Goal: Task Accomplishment & Management: Use online tool/utility

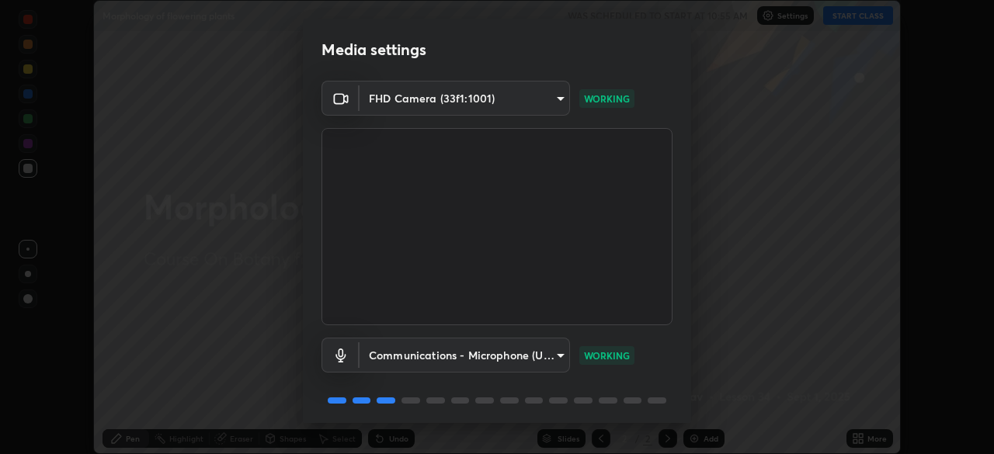
scroll to position [55, 0]
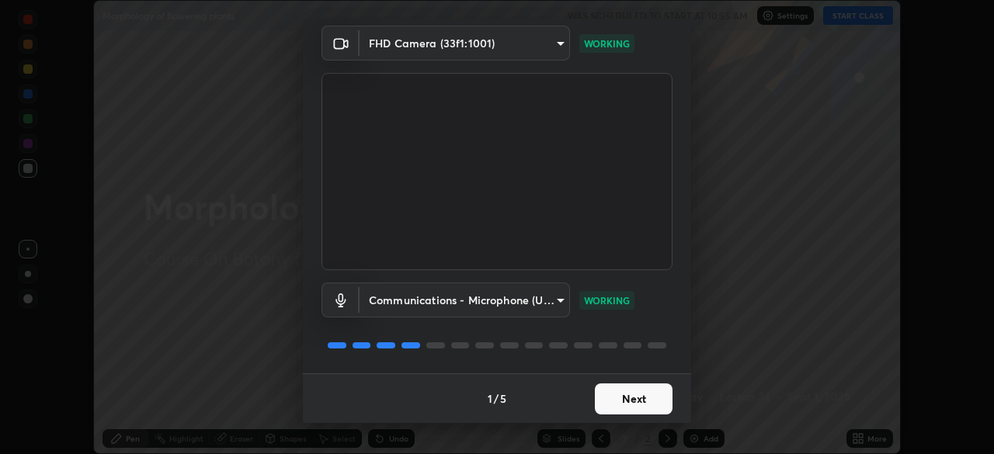
click at [624, 403] on button "Next" at bounding box center [634, 398] width 78 height 31
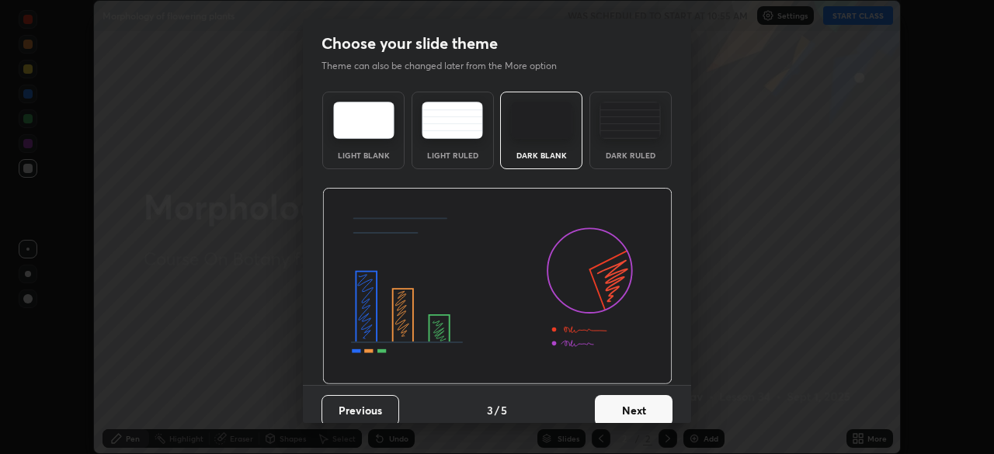
click at [650, 406] on button "Next" at bounding box center [634, 410] width 78 height 31
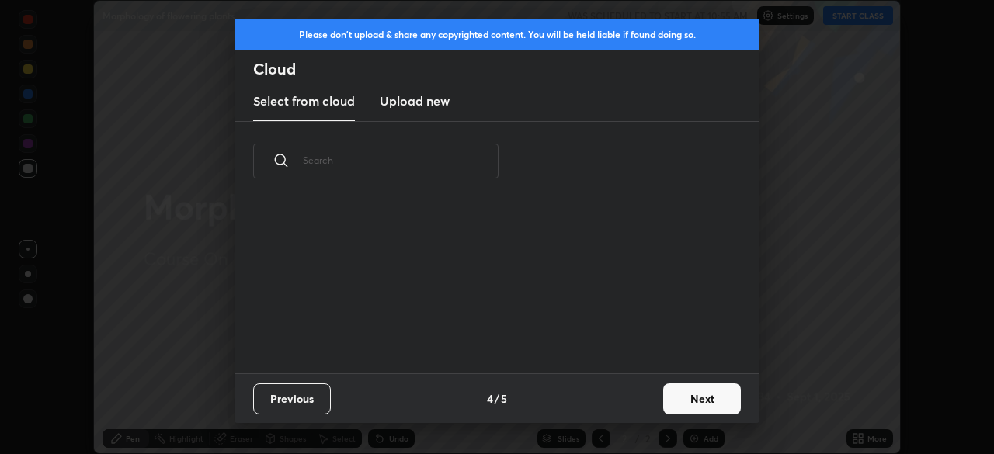
click at [692, 402] on button "Next" at bounding box center [702, 398] width 78 height 31
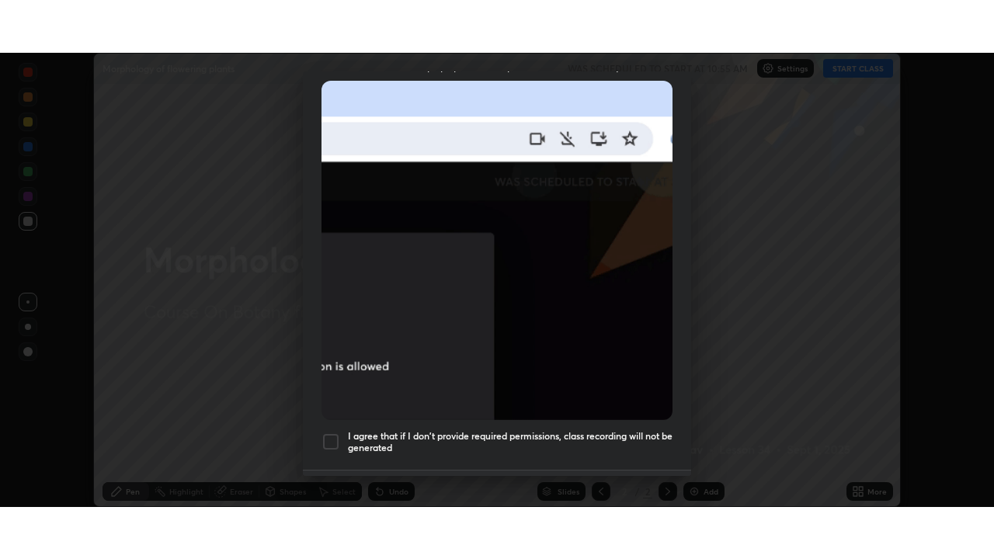
scroll to position [372, 0]
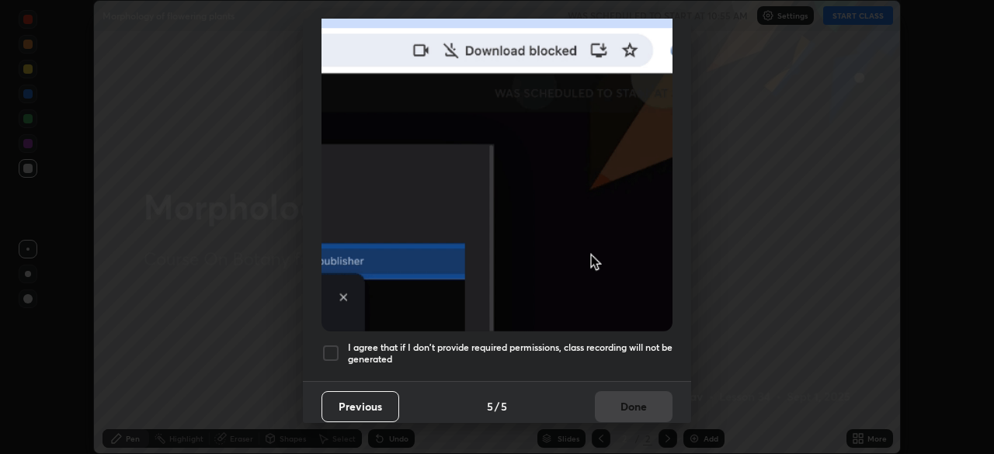
click at [334, 351] on div at bounding box center [330, 353] width 19 height 19
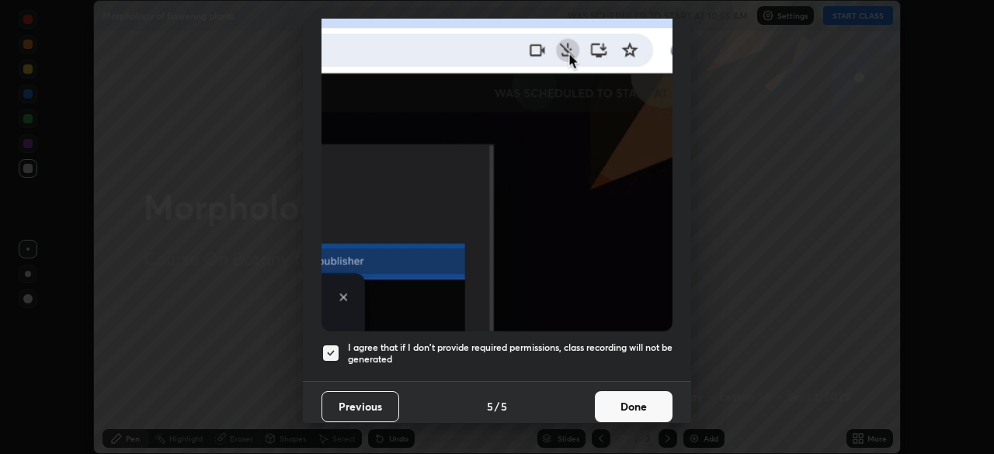
click at [633, 399] on button "Done" at bounding box center [634, 406] width 78 height 31
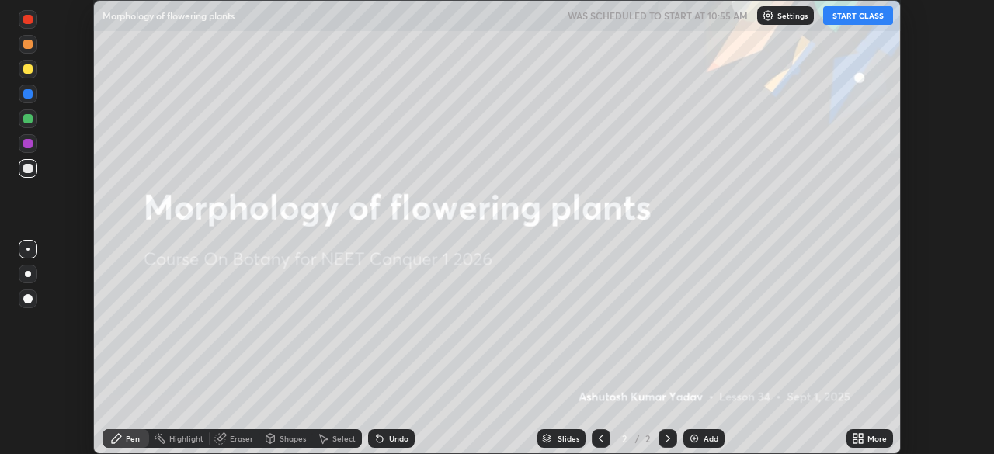
click at [701, 443] on div "Add" at bounding box center [703, 438] width 41 height 19
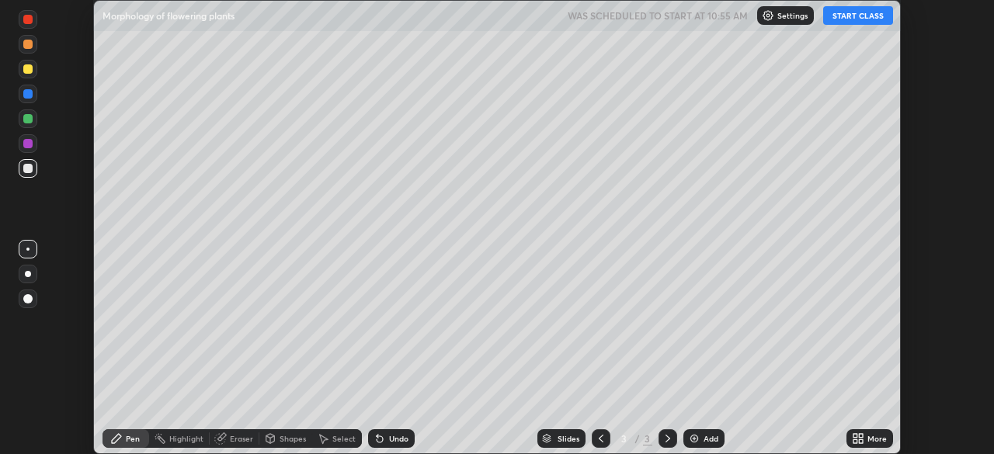
click at [864, 437] on div "More" at bounding box center [869, 438] width 47 height 19
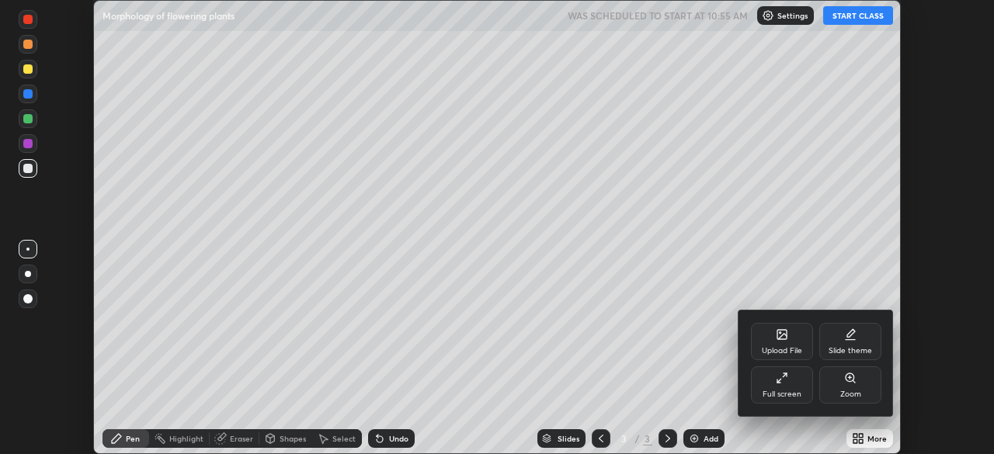
click at [773, 385] on div "Full screen" at bounding box center [782, 384] width 62 height 37
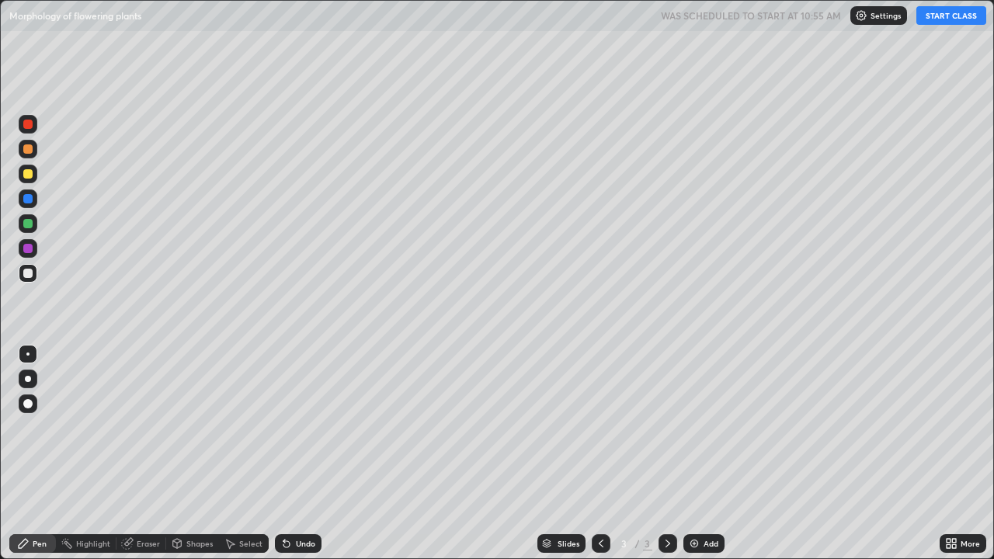
scroll to position [559, 994]
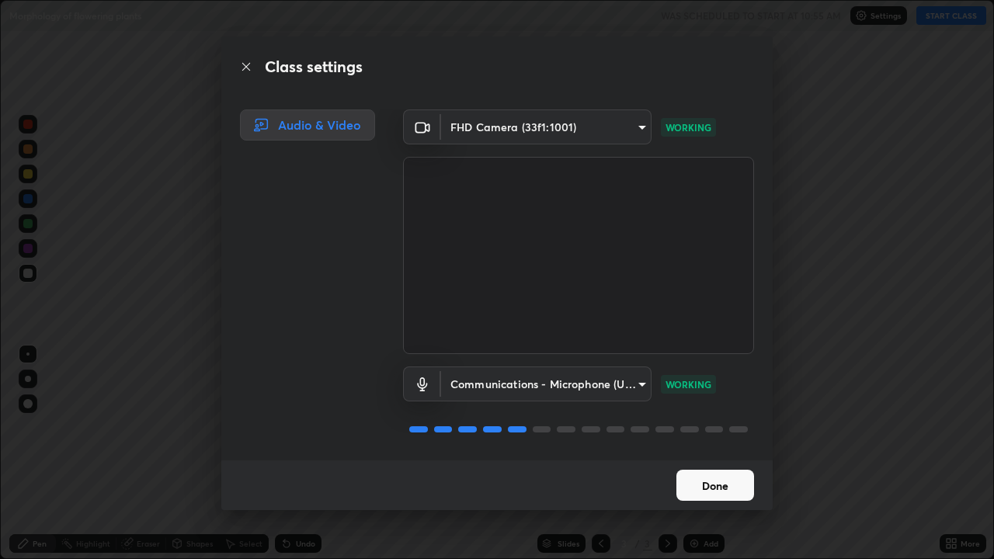
click at [720, 453] on button "Done" at bounding box center [715, 485] width 78 height 31
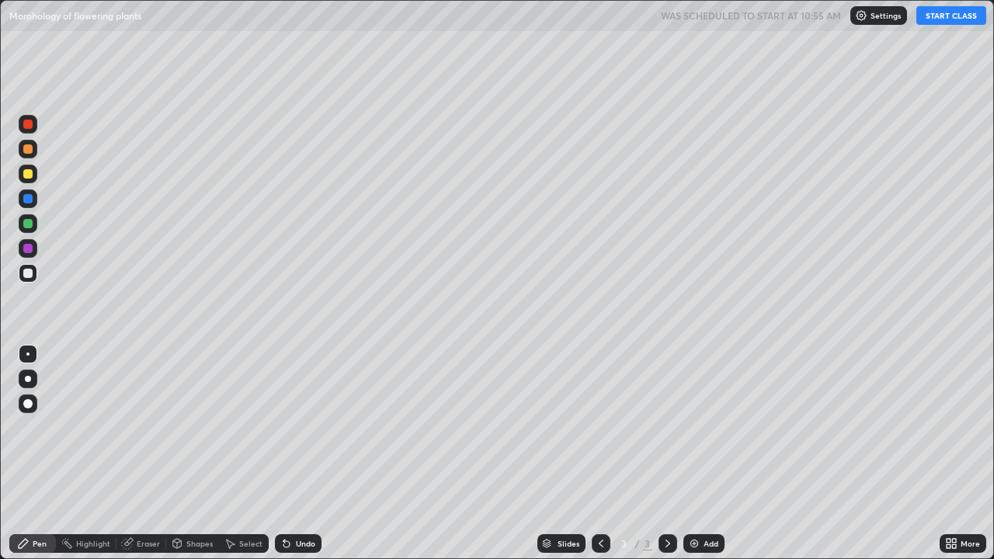
click at [27, 400] on div at bounding box center [27, 403] width 9 height 9
click at [36, 453] on div "Pen" at bounding box center [40, 543] width 14 height 8
click at [26, 178] on div at bounding box center [27, 173] width 9 height 9
click at [944, 17] on button "START CLASS" at bounding box center [951, 15] width 70 height 19
click at [29, 273] on div at bounding box center [27, 273] width 9 height 9
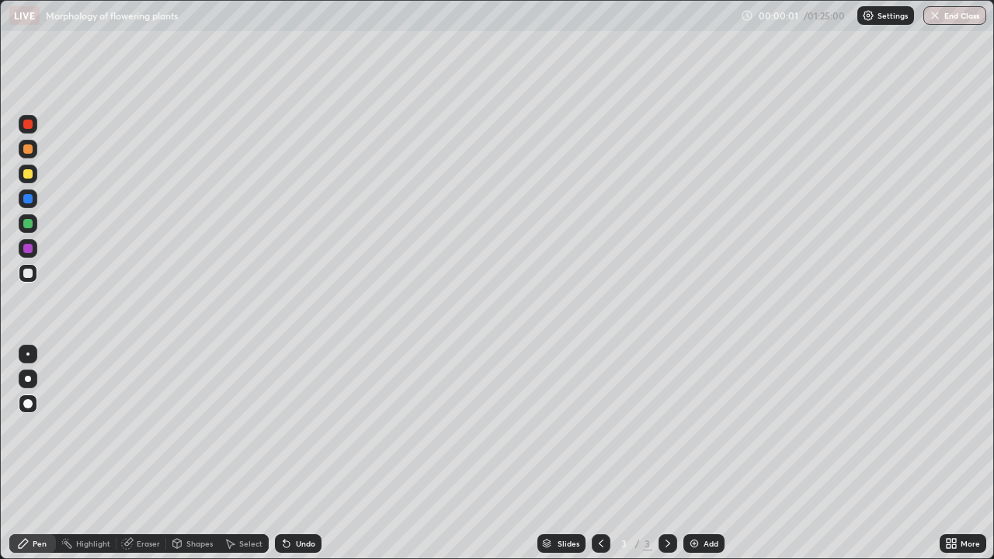
click at [26, 404] on div at bounding box center [27, 403] width 9 height 9
click at [699, 453] on div "Add" at bounding box center [703, 543] width 41 height 19
click at [29, 177] on div at bounding box center [27, 173] width 9 height 9
click at [29, 250] on div at bounding box center [27, 248] width 9 height 9
click at [140, 453] on div "Eraser" at bounding box center [148, 543] width 23 height 8
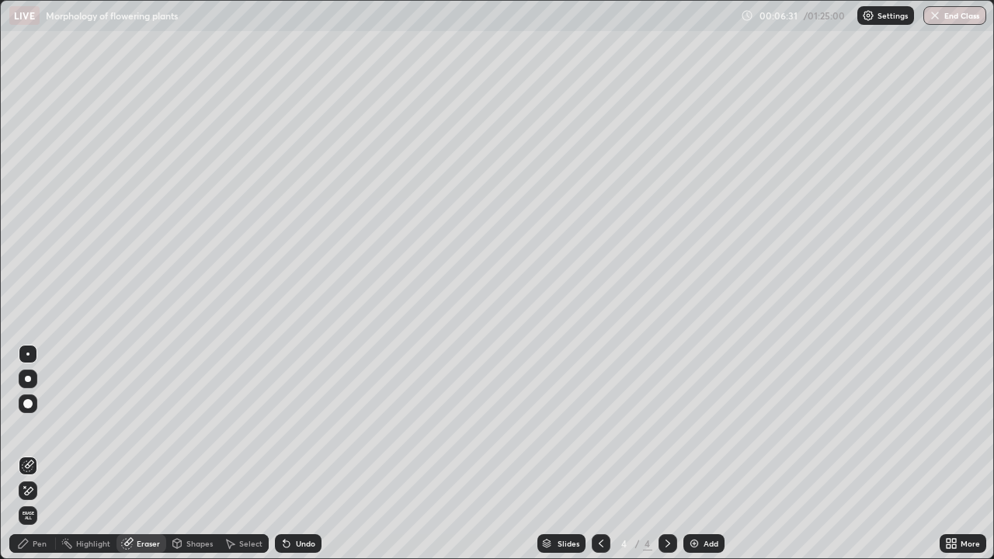
click at [29, 453] on icon at bounding box center [28, 465] width 12 height 12
click at [42, 453] on div "Pen" at bounding box center [40, 543] width 14 height 8
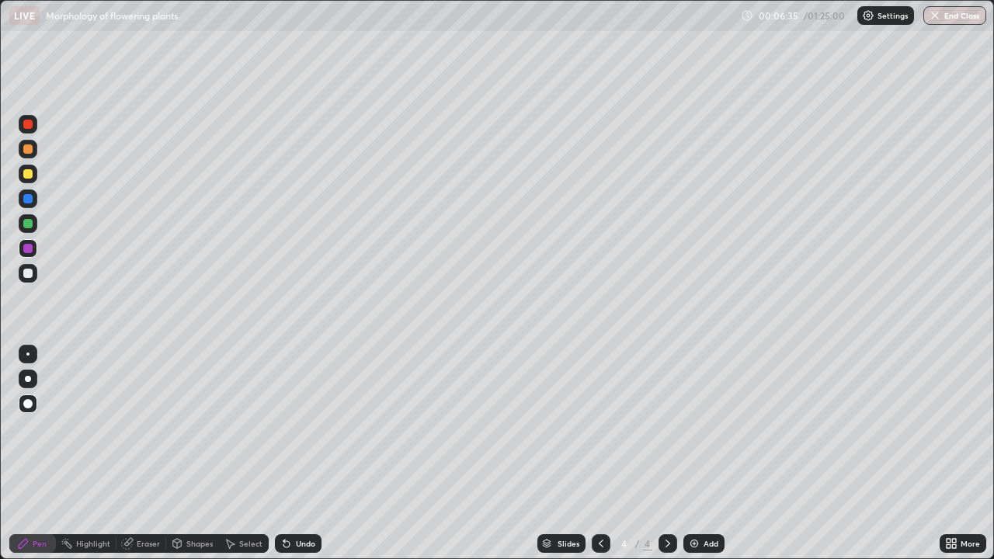
click at [29, 172] on div at bounding box center [27, 173] width 9 height 9
click at [29, 203] on div at bounding box center [27, 198] width 9 height 9
click at [36, 248] on div at bounding box center [28, 248] width 19 height 19
click at [29, 274] on div at bounding box center [27, 273] width 9 height 9
click at [40, 453] on div "Pen" at bounding box center [40, 543] width 14 height 8
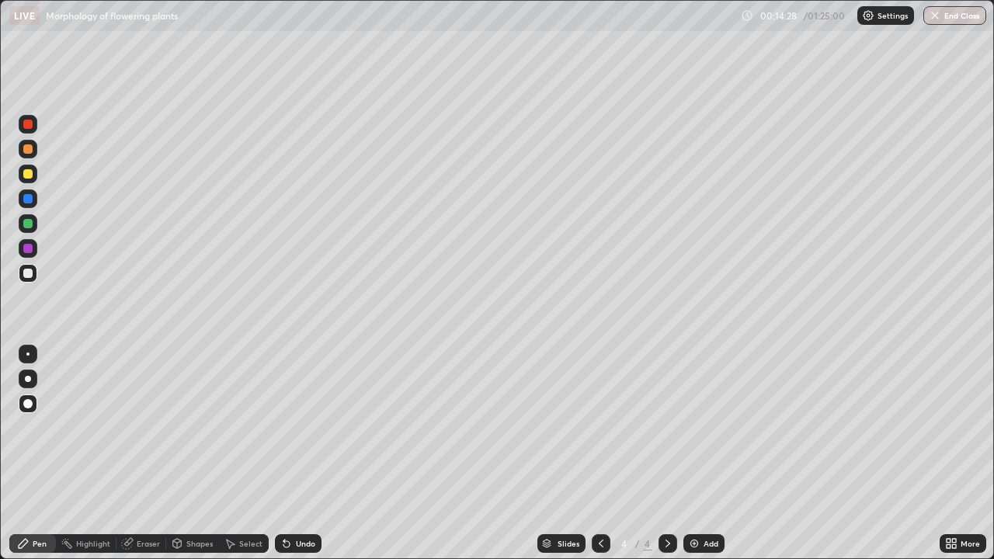
click at [297, 453] on div "Undo" at bounding box center [305, 543] width 19 height 8
click at [304, 453] on div "Undo" at bounding box center [305, 543] width 19 height 8
click at [297, 453] on div "Undo" at bounding box center [305, 543] width 19 height 8
click at [298, 453] on div "Undo" at bounding box center [298, 543] width 47 height 19
click at [248, 453] on div "Select" at bounding box center [250, 543] width 23 height 8
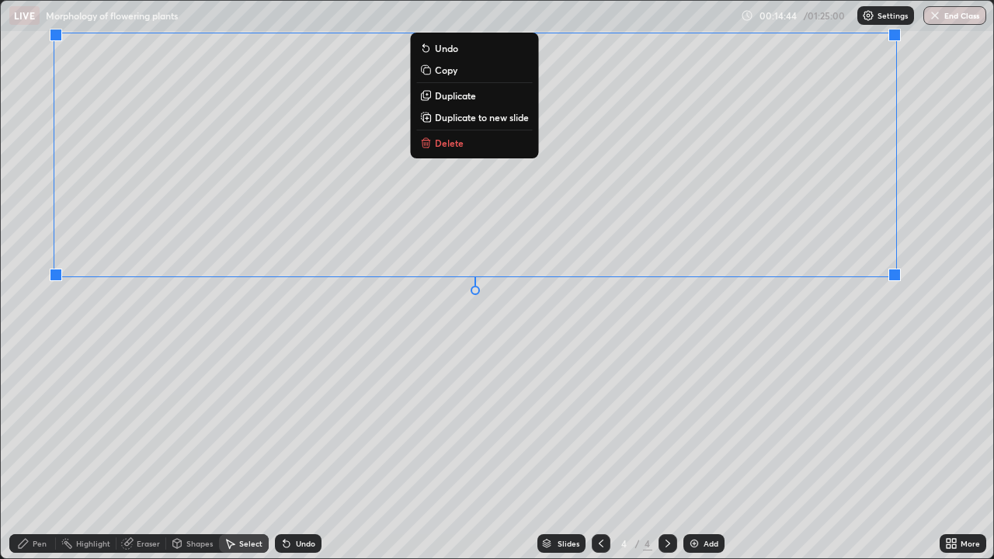
click at [532, 331] on div "0 ° Undo Copy Duplicate Duplicate to new slide Delete" at bounding box center [497, 279] width 992 height 557
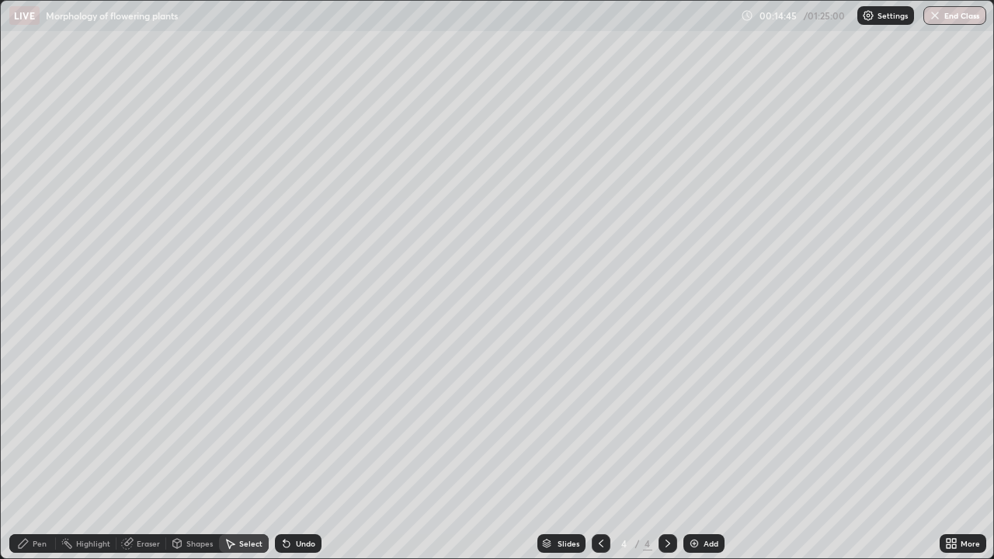
click at [38, 453] on div "Pen" at bounding box center [40, 543] width 14 height 8
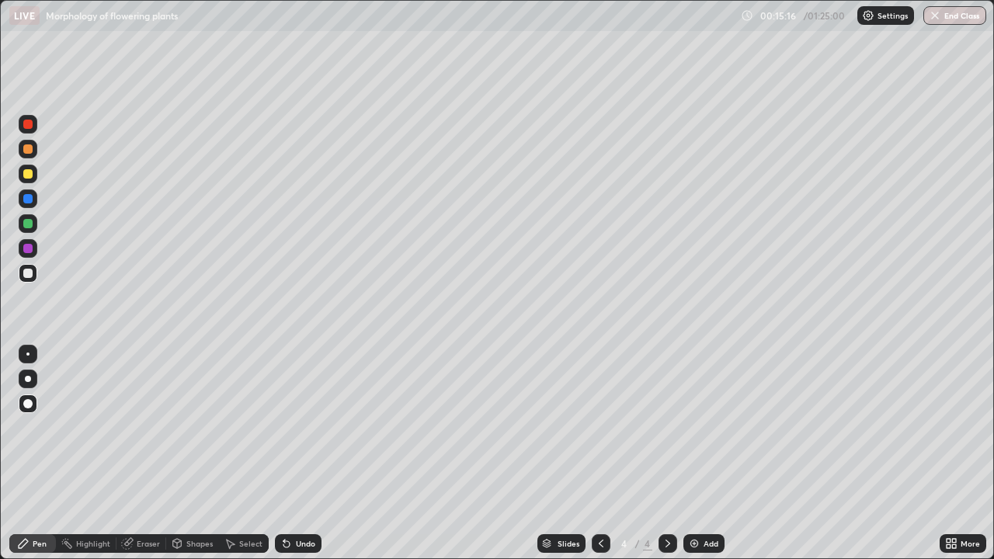
click at [35, 172] on div at bounding box center [28, 174] width 19 height 19
click at [32, 199] on div at bounding box center [27, 198] width 9 height 9
click at [29, 227] on div at bounding box center [27, 223] width 9 height 9
click at [32, 196] on div at bounding box center [27, 198] width 9 height 9
click at [29, 192] on div at bounding box center [28, 198] width 19 height 19
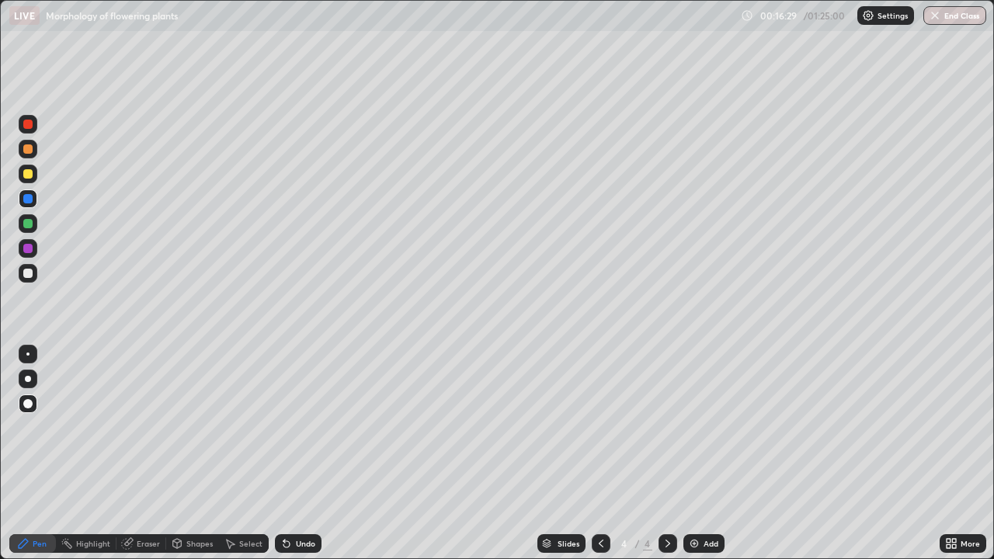
click at [31, 251] on div at bounding box center [27, 248] width 9 height 9
click at [287, 453] on icon at bounding box center [286, 543] width 12 height 12
click at [29, 174] on div at bounding box center [27, 173] width 9 height 9
click at [181, 453] on div "Shapes" at bounding box center [192, 543] width 53 height 19
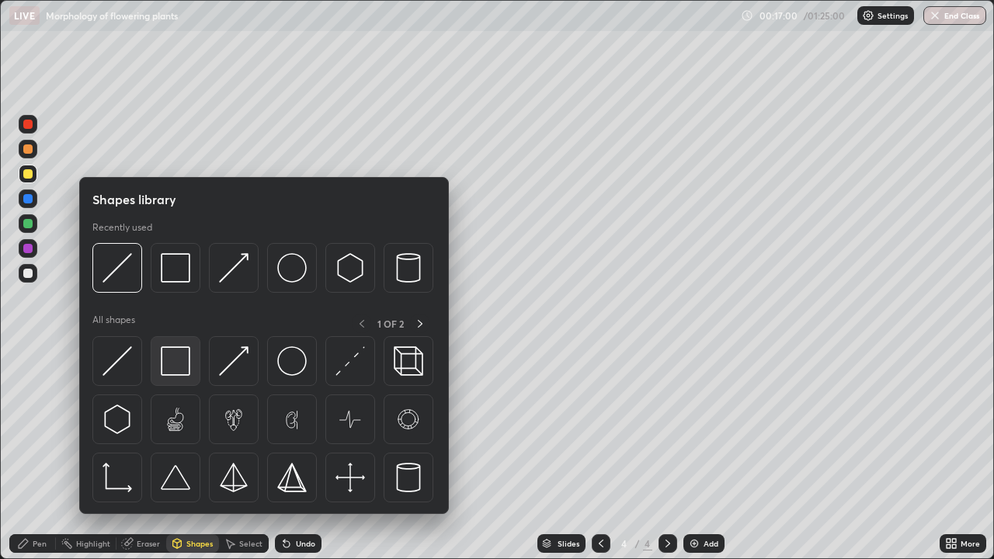
click at [179, 360] on img at bounding box center [175, 360] width 29 height 29
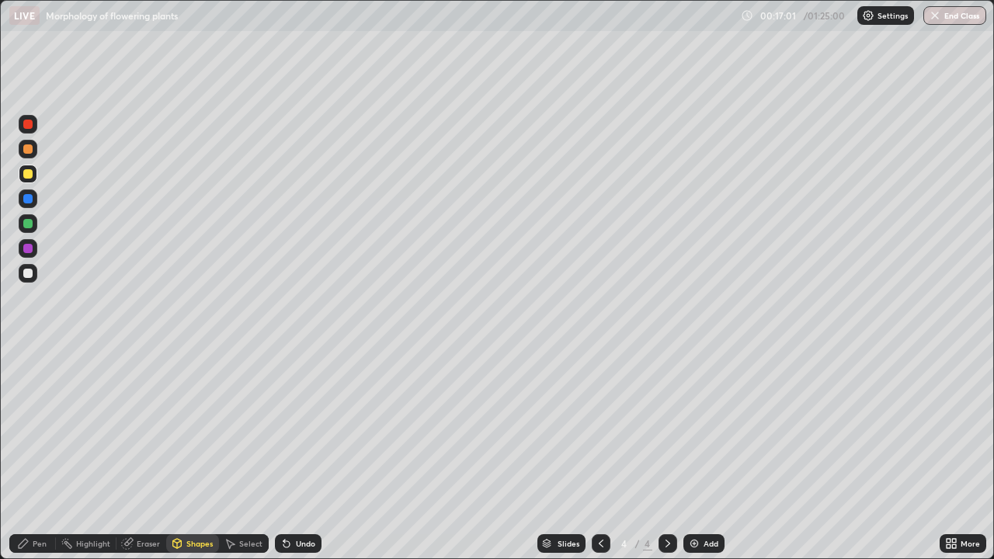
click at [184, 453] on div "Shapes" at bounding box center [192, 543] width 53 height 19
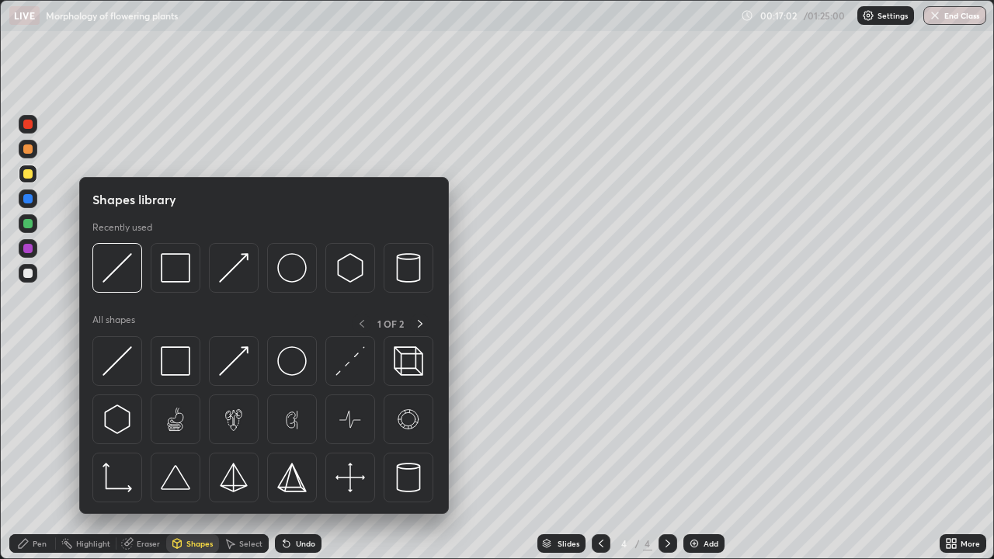
click at [34, 453] on div "Pen" at bounding box center [32, 543] width 47 height 19
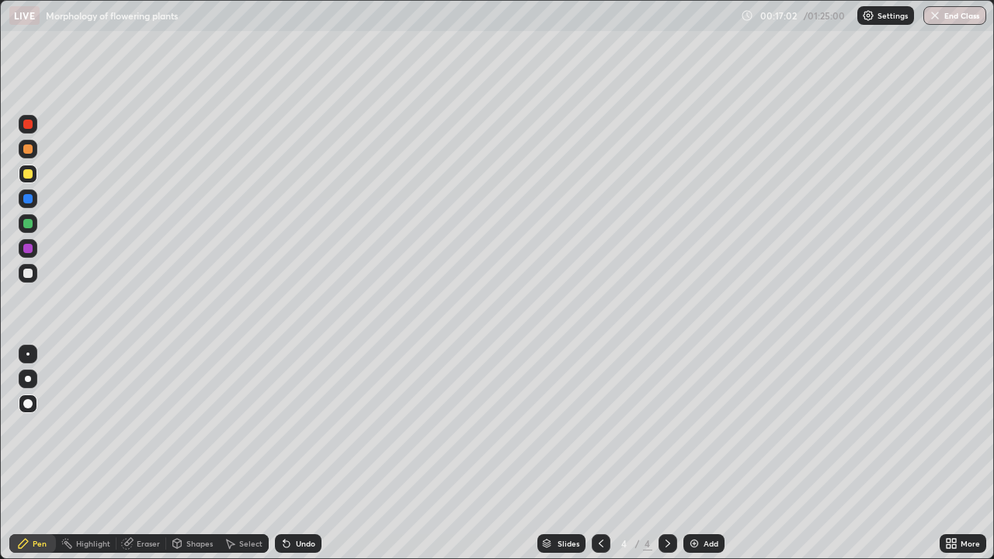
click at [195, 453] on div "Shapes" at bounding box center [199, 543] width 26 height 8
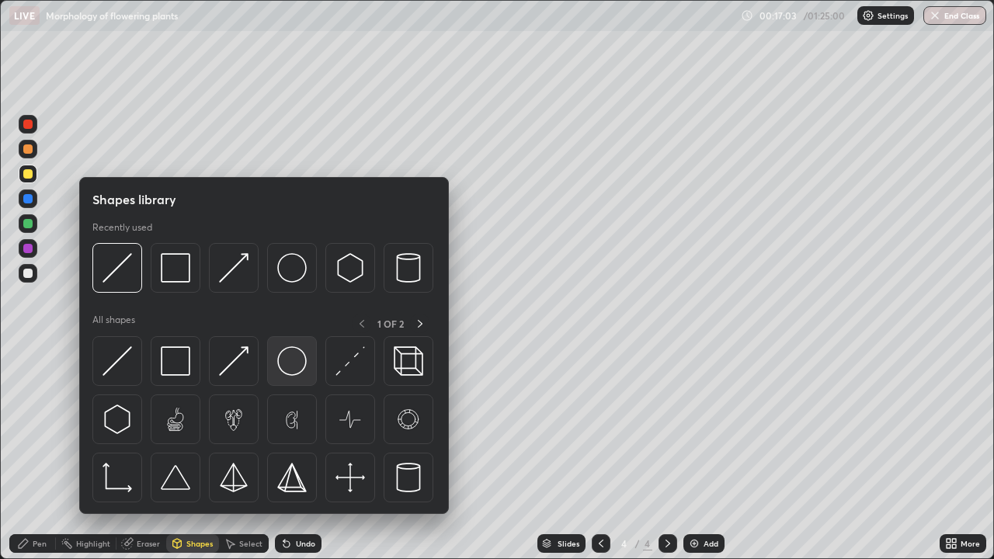
click at [288, 357] on img at bounding box center [291, 360] width 29 height 29
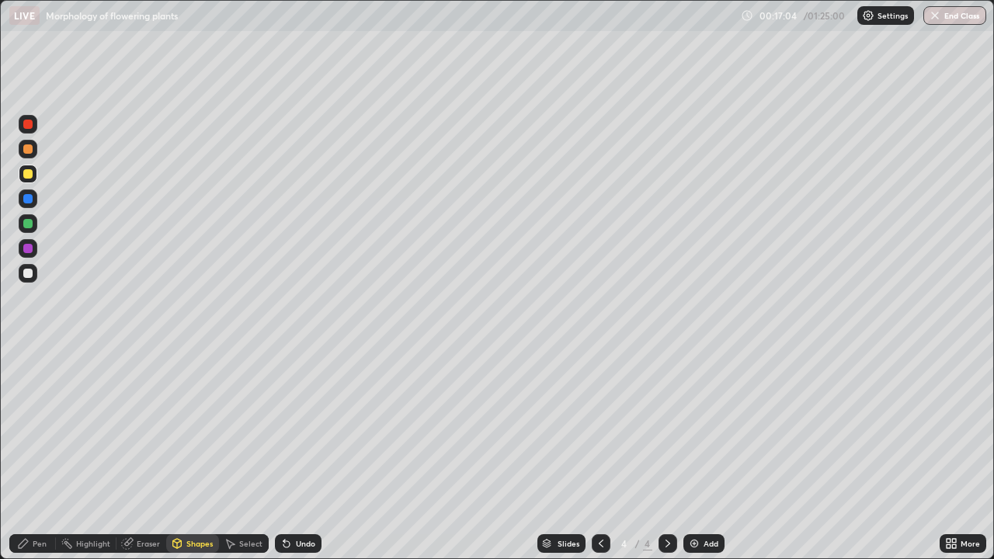
click at [26, 270] on div at bounding box center [27, 273] width 9 height 9
click at [38, 453] on div "Pen" at bounding box center [40, 543] width 14 height 8
click at [29, 148] on div at bounding box center [27, 148] width 9 height 9
click at [27, 377] on div at bounding box center [28, 379] width 6 height 6
click at [26, 153] on div at bounding box center [27, 148] width 9 height 9
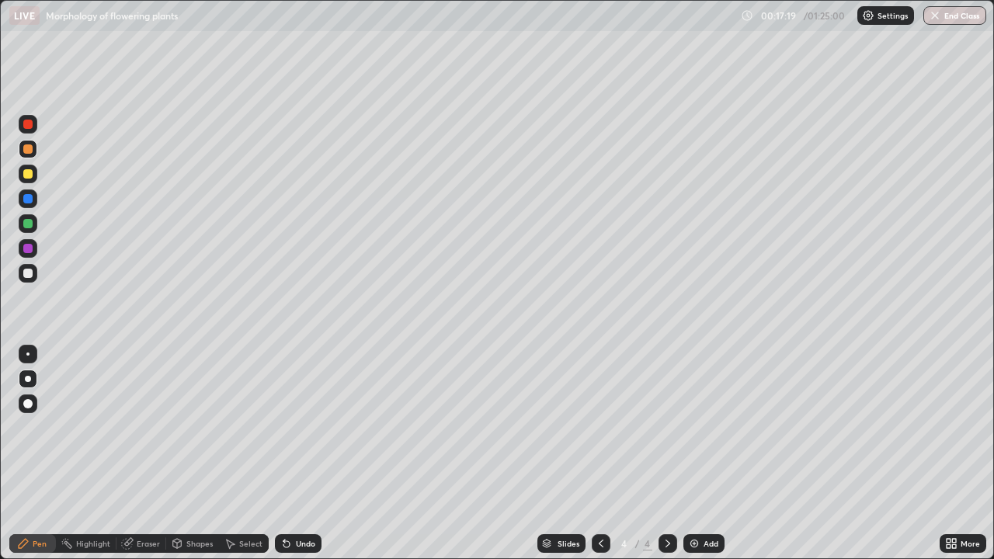
click at [29, 203] on div at bounding box center [27, 198] width 9 height 9
click at [22, 150] on div at bounding box center [28, 149] width 19 height 19
click at [31, 248] on div at bounding box center [27, 248] width 9 height 9
click at [28, 380] on div at bounding box center [28, 379] width 6 height 6
click at [695, 453] on img at bounding box center [694, 543] width 12 height 12
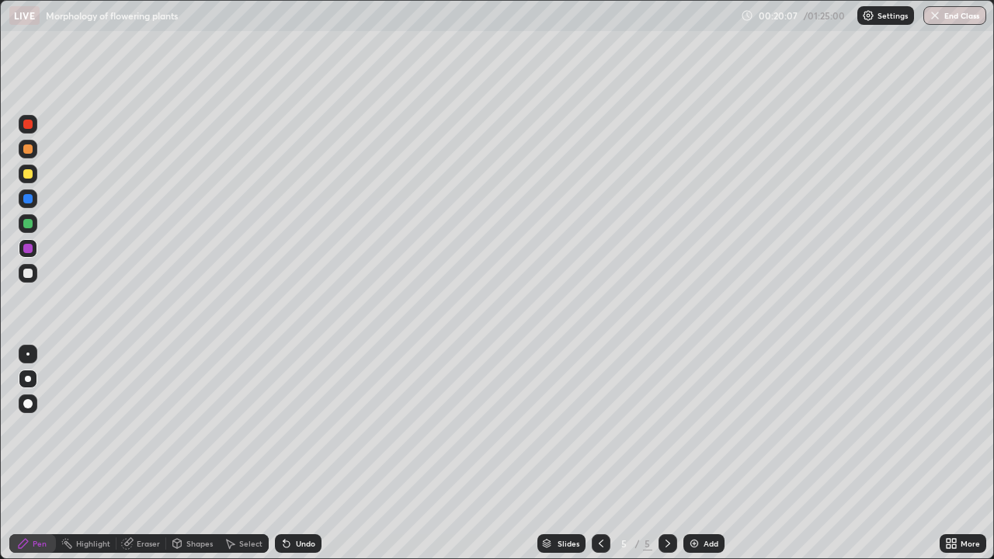
click at [29, 275] on div at bounding box center [27, 273] width 9 height 9
click at [29, 401] on div at bounding box center [27, 403] width 9 height 9
click at [29, 273] on div at bounding box center [27, 273] width 9 height 9
click at [29, 175] on div at bounding box center [27, 173] width 9 height 9
click at [29, 251] on div at bounding box center [27, 248] width 9 height 9
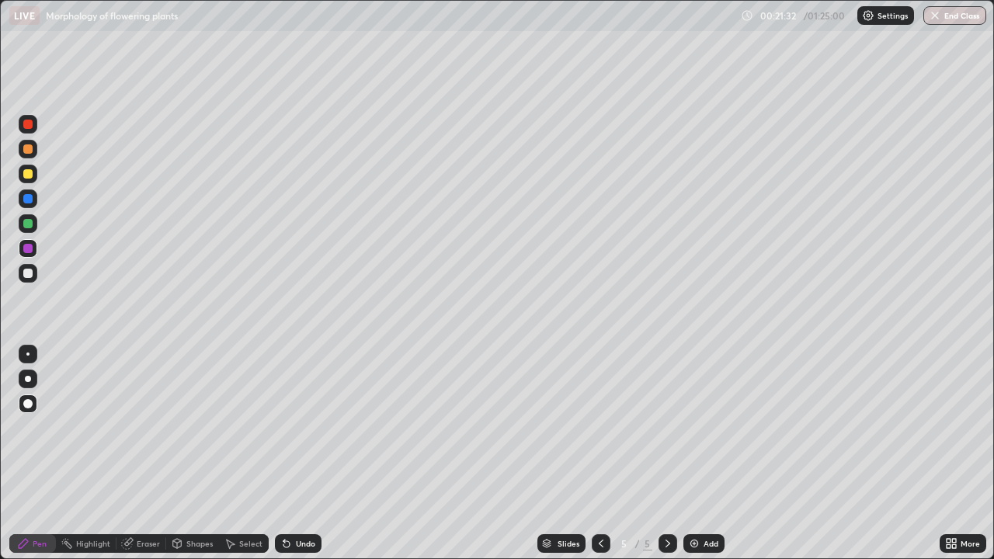
click at [30, 177] on div at bounding box center [27, 173] width 9 height 9
click at [30, 252] on div at bounding box center [27, 248] width 9 height 9
click at [29, 174] on div at bounding box center [27, 173] width 9 height 9
click at [29, 246] on div at bounding box center [27, 248] width 9 height 9
click at [29, 276] on div at bounding box center [27, 273] width 9 height 9
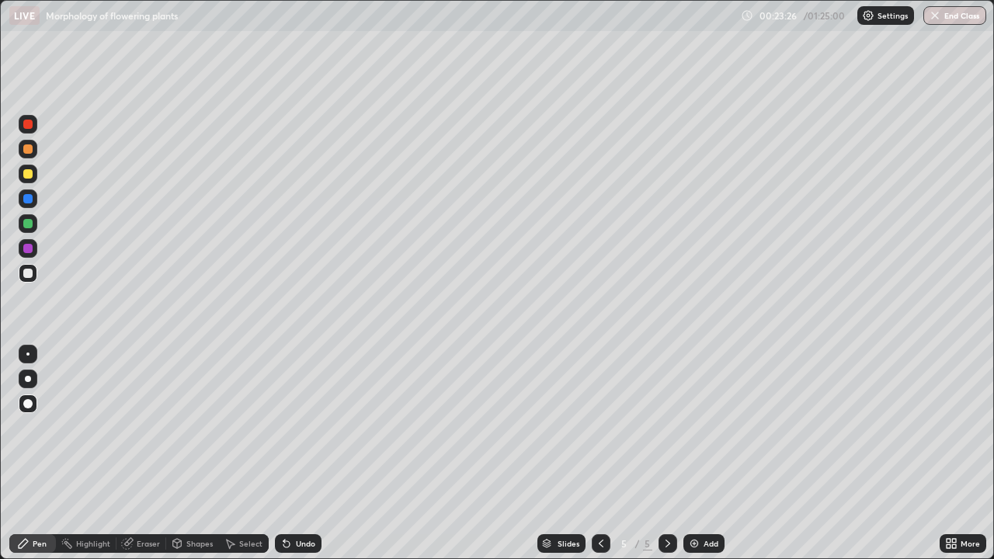
click at [27, 179] on div at bounding box center [28, 174] width 19 height 19
click at [27, 249] on div at bounding box center [27, 248] width 9 height 9
click at [303, 453] on div "Undo" at bounding box center [305, 543] width 19 height 8
click at [25, 251] on div at bounding box center [27, 248] width 9 height 9
click at [32, 248] on div at bounding box center [27, 248] width 9 height 9
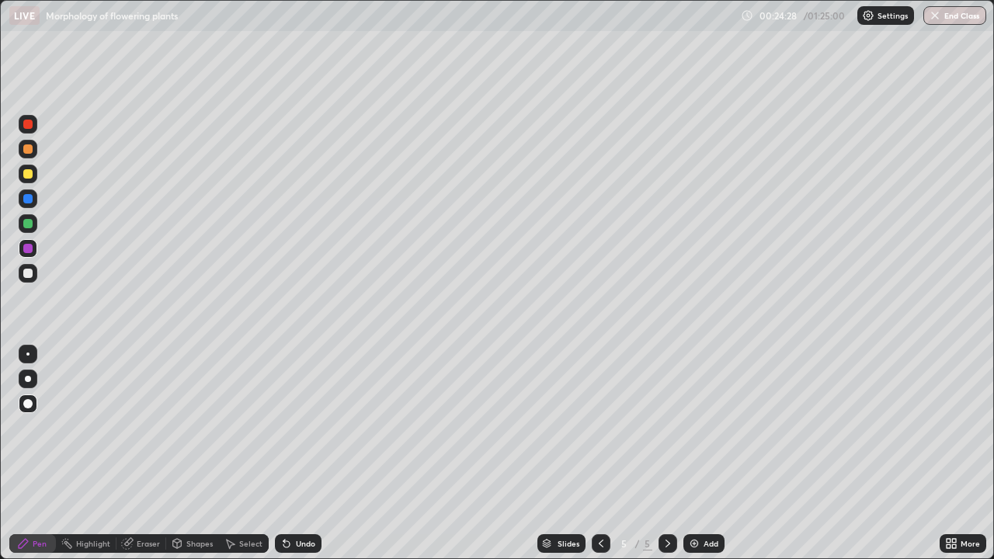
click at [28, 273] on div at bounding box center [27, 273] width 9 height 9
click at [26, 252] on div at bounding box center [27, 248] width 9 height 9
click at [29, 453] on icon at bounding box center [23, 543] width 12 height 12
click at [32, 272] on div at bounding box center [27, 273] width 9 height 9
click at [302, 453] on div "Undo" at bounding box center [305, 543] width 19 height 8
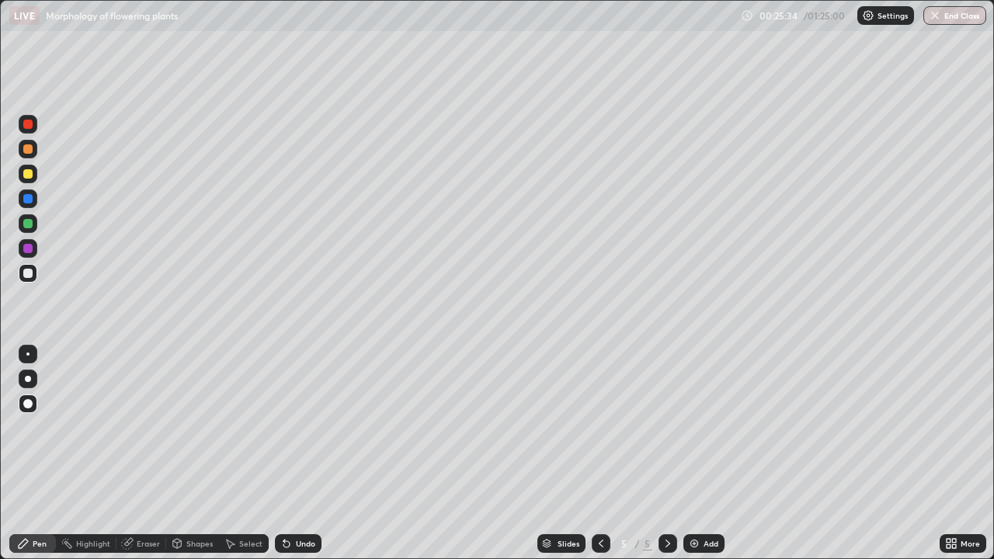
click at [31, 231] on div at bounding box center [28, 223] width 19 height 19
click at [29, 182] on div at bounding box center [28, 174] width 19 height 19
click at [29, 248] on div at bounding box center [27, 248] width 9 height 9
click at [30, 275] on div at bounding box center [27, 273] width 9 height 9
click at [198, 453] on div "Shapes" at bounding box center [199, 543] width 26 height 8
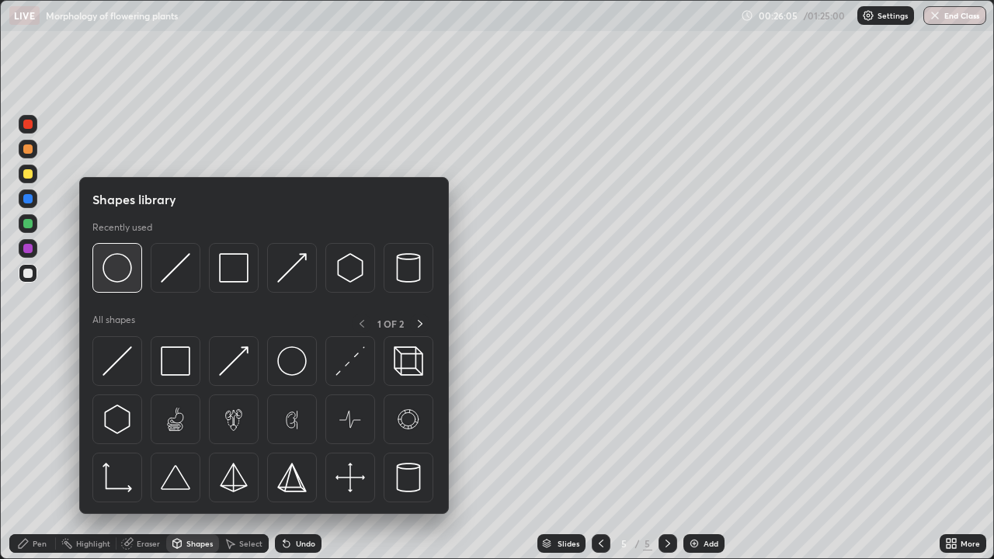
click at [120, 277] on img at bounding box center [116, 267] width 29 height 29
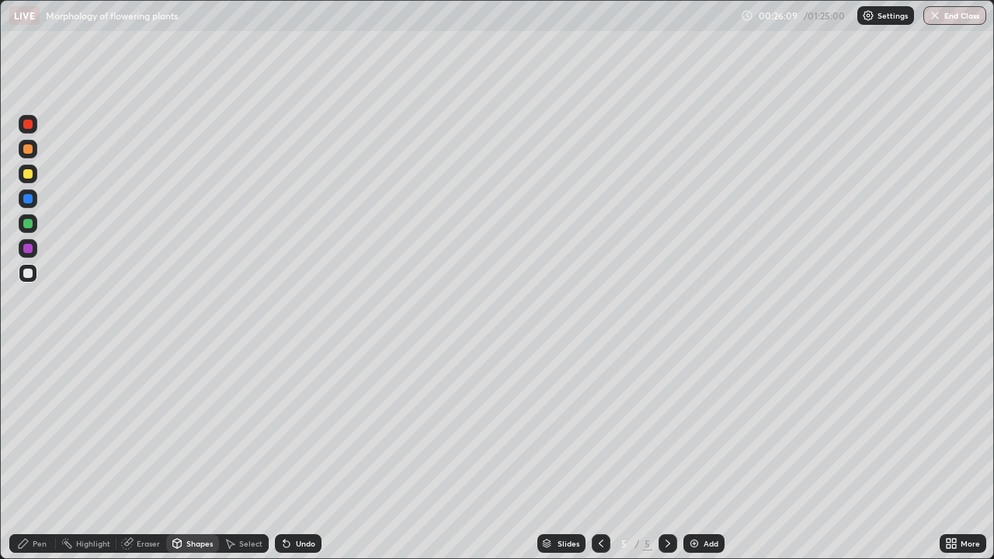
click at [300, 453] on div "Undo" at bounding box center [305, 543] width 19 height 8
click at [43, 453] on div "Pen" at bounding box center [40, 543] width 14 height 8
click at [30, 227] on div at bounding box center [27, 223] width 9 height 9
click at [30, 277] on div at bounding box center [27, 273] width 9 height 9
click at [28, 379] on div at bounding box center [28, 379] width 6 height 6
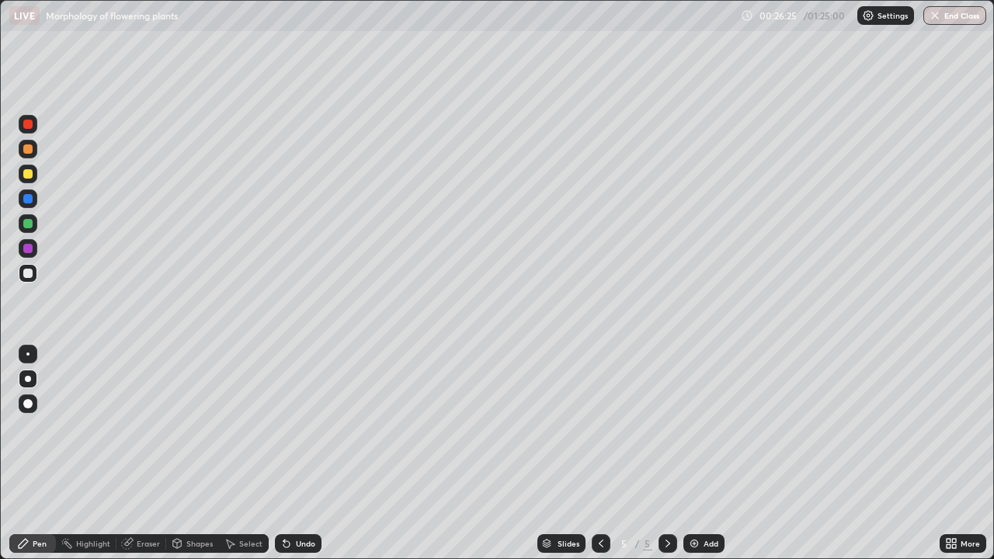
click at [30, 225] on div at bounding box center [27, 223] width 9 height 9
click at [28, 354] on div at bounding box center [27, 353] width 3 height 3
click at [30, 175] on div at bounding box center [27, 173] width 9 height 9
click at [29, 380] on div at bounding box center [28, 379] width 6 height 6
click at [29, 404] on div at bounding box center [27, 403] width 9 height 9
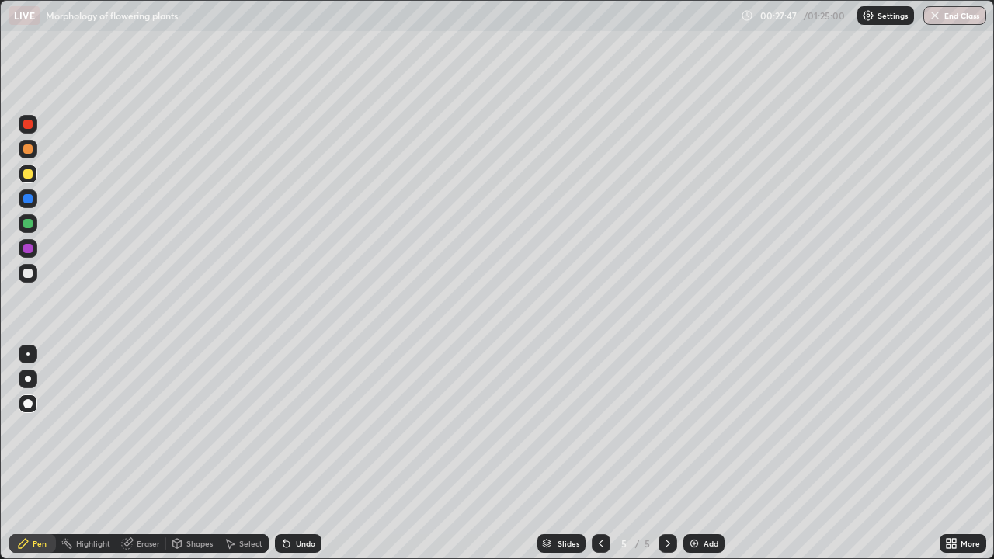
click at [29, 153] on div at bounding box center [27, 148] width 9 height 9
click at [26, 274] on div at bounding box center [27, 273] width 9 height 9
click at [28, 379] on div at bounding box center [28, 379] width 6 height 6
click at [697, 453] on img at bounding box center [694, 543] width 12 height 12
click at [35, 406] on div at bounding box center [28, 403] width 19 height 19
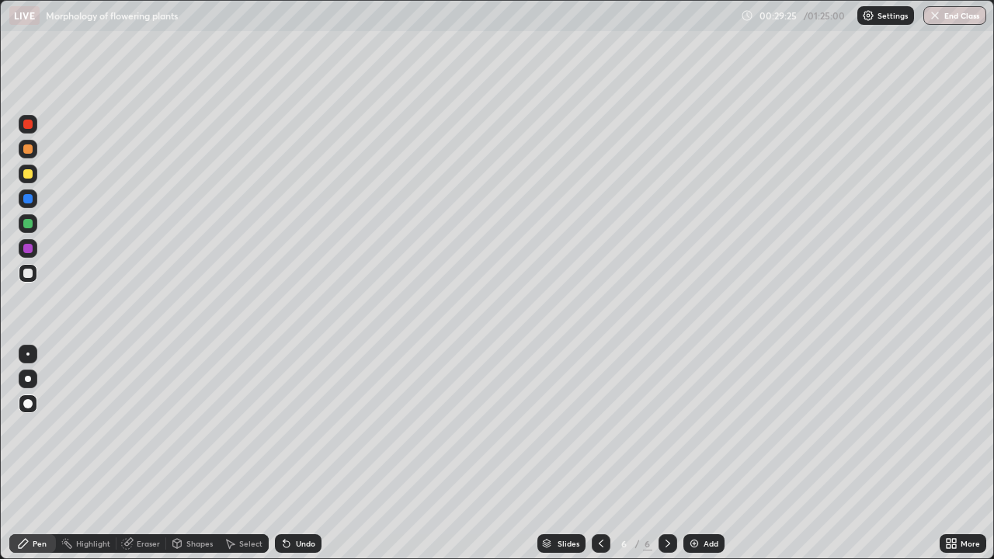
click at [29, 149] on div at bounding box center [27, 148] width 9 height 9
click at [29, 175] on div at bounding box center [27, 173] width 9 height 9
click at [28, 226] on div at bounding box center [27, 223] width 9 height 9
click at [29, 227] on div at bounding box center [27, 223] width 9 height 9
click at [29, 250] on div at bounding box center [27, 248] width 9 height 9
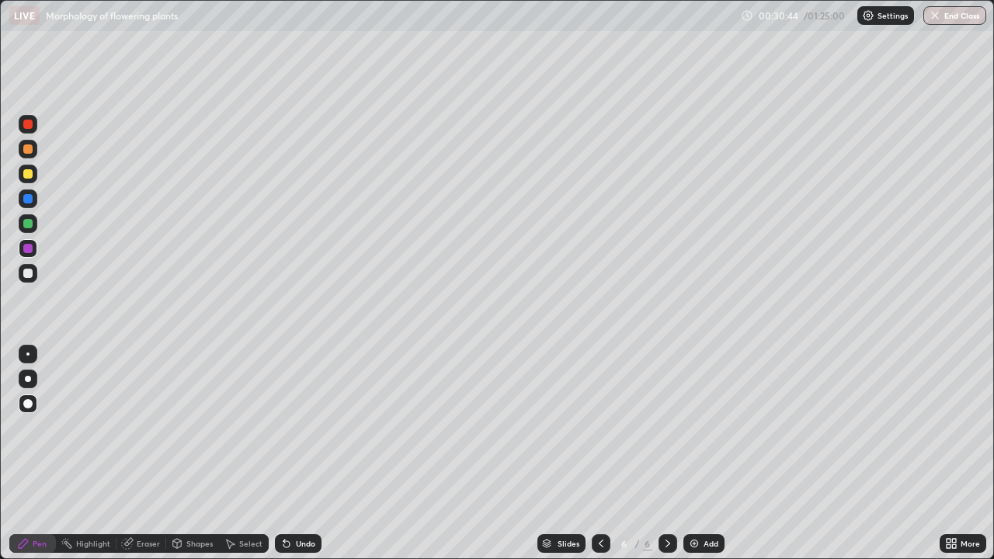
click at [29, 201] on div at bounding box center [27, 198] width 9 height 9
click at [28, 152] on div at bounding box center [27, 148] width 9 height 9
click at [30, 402] on div at bounding box center [27, 403] width 9 height 9
click at [143, 453] on div "Eraser" at bounding box center [148, 543] width 23 height 8
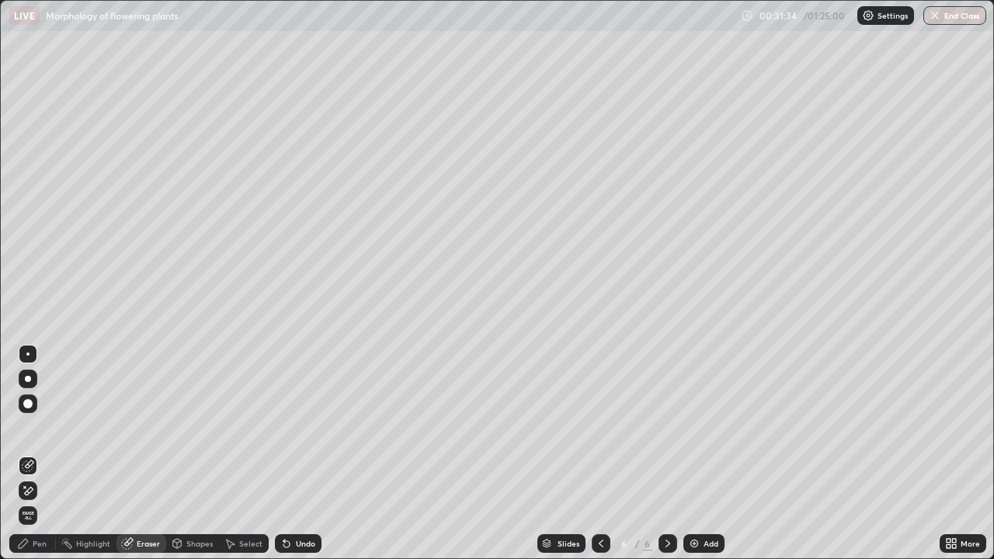
click at [29, 453] on icon at bounding box center [29, 491] width 9 height 8
click at [34, 453] on div "Pen" at bounding box center [40, 543] width 14 height 8
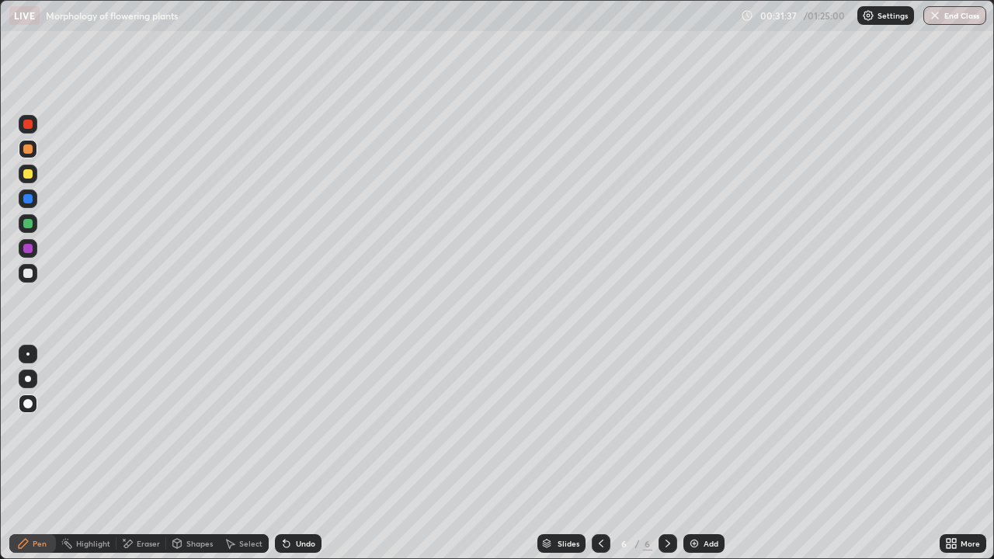
click at [30, 226] on div at bounding box center [27, 223] width 9 height 9
click at [28, 274] on div at bounding box center [27, 273] width 9 height 9
click at [27, 272] on div at bounding box center [27, 273] width 9 height 9
click at [299, 453] on div "Undo" at bounding box center [305, 543] width 19 height 8
click at [297, 453] on div "Undo" at bounding box center [298, 543] width 47 height 19
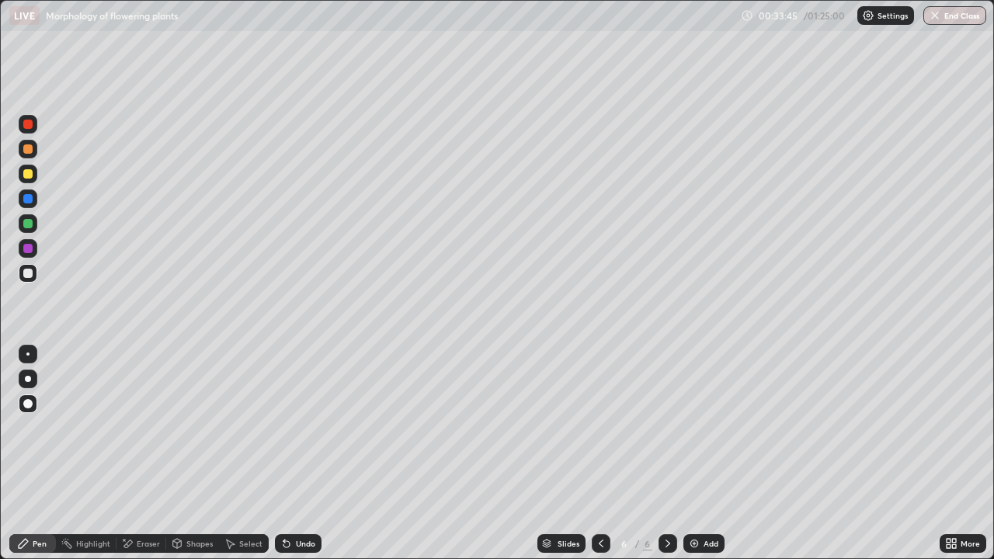
click at [28, 254] on div at bounding box center [28, 248] width 19 height 19
click at [29, 175] on div at bounding box center [27, 173] width 9 height 9
click at [27, 252] on div at bounding box center [27, 248] width 9 height 9
click at [26, 226] on div at bounding box center [27, 223] width 9 height 9
click at [28, 354] on div at bounding box center [27, 353] width 3 height 3
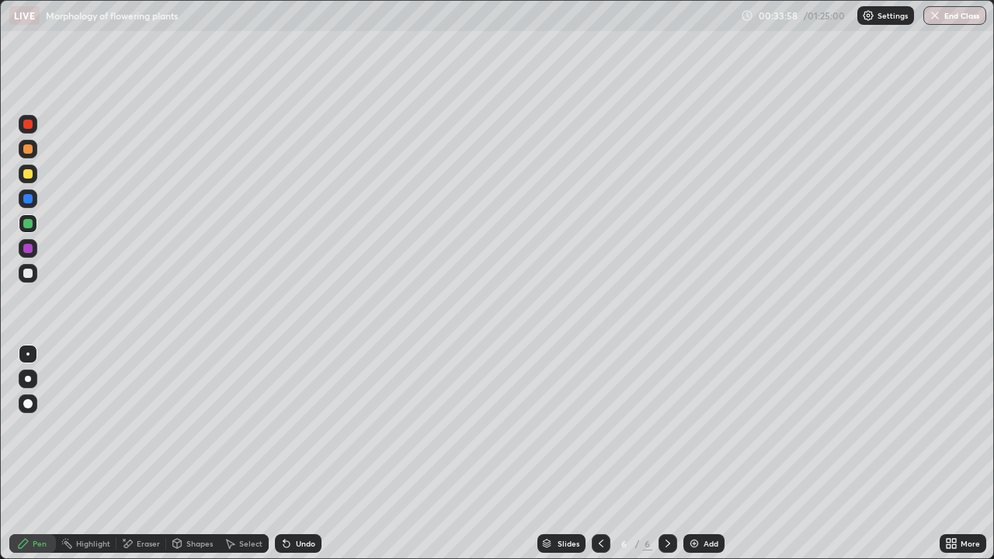
click at [29, 175] on div at bounding box center [27, 173] width 9 height 9
click at [28, 273] on div at bounding box center [27, 273] width 9 height 9
click at [28, 379] on div at bounding box center [28, 379] width 6 height 6
click at [26, 276] on div at bounding box center [27, 273] width 9 height 9
click at [47, 453] on div "Pen" at bounding box center [32, 543] width 47 height 19
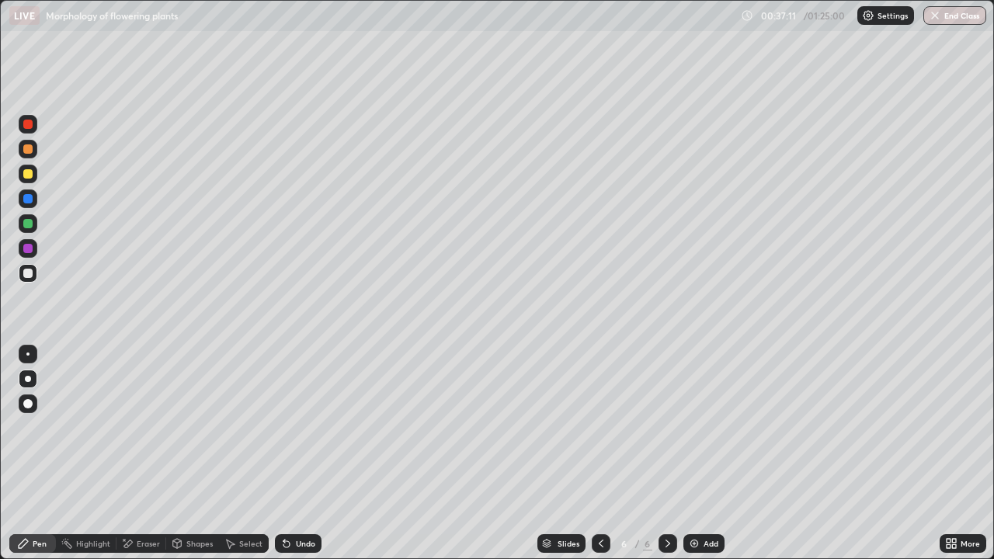
click at [26, 175] on div at bounding box center [27, 173] width 9 height 9
click at [29, 248] on div at bounding box center [27, 248] width 9 height 9
click at [284, 453] on icon at bounding box center [286, 544] width 6 height 6
click at [25, 407] on div at bounding box center [27, 403] width 9 height 9
click at [28, 226] on div at bounding box center [27, 223] width 9 height 9
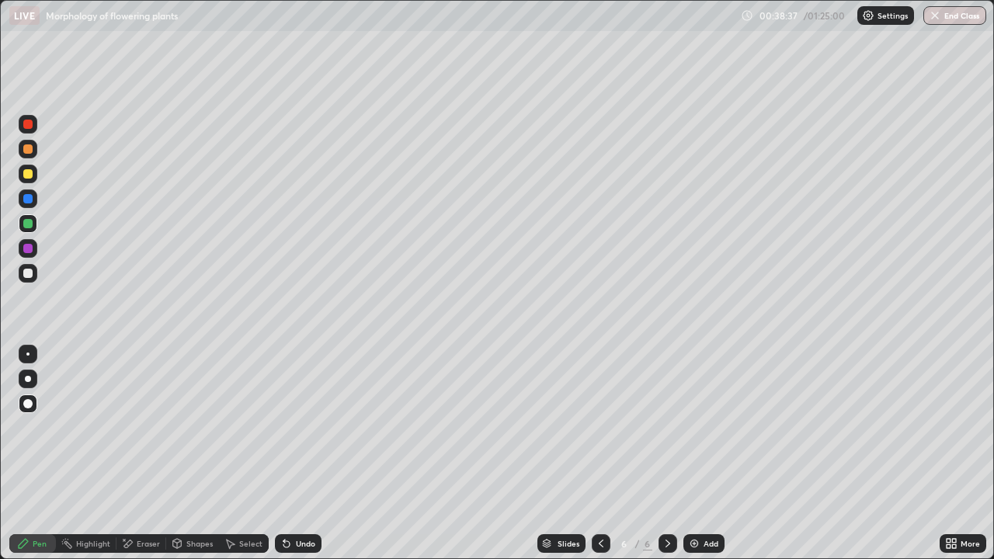
click at [29, 203] on div at bounding box center [27, 198] width 9 height 9
click at [28, 275] on div at bounding box center [27, 273] width 9 height 9
click at [28, 196] on div at bounding box center [27, 198] width 9 height 9
click at [25, 247] on div at bounding box center [27, 248] width 9 height 9
click at [192, 453] on div "Shapes" at bounding box center [199, 543] width 26 height 8
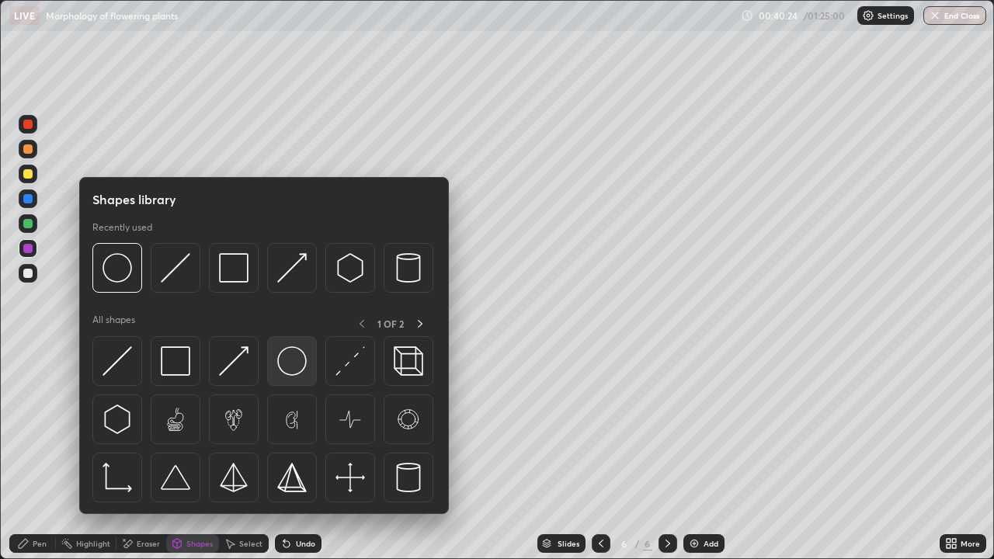
click at [290, 363] on img at bounding box center [291, 360] width 29 height 29
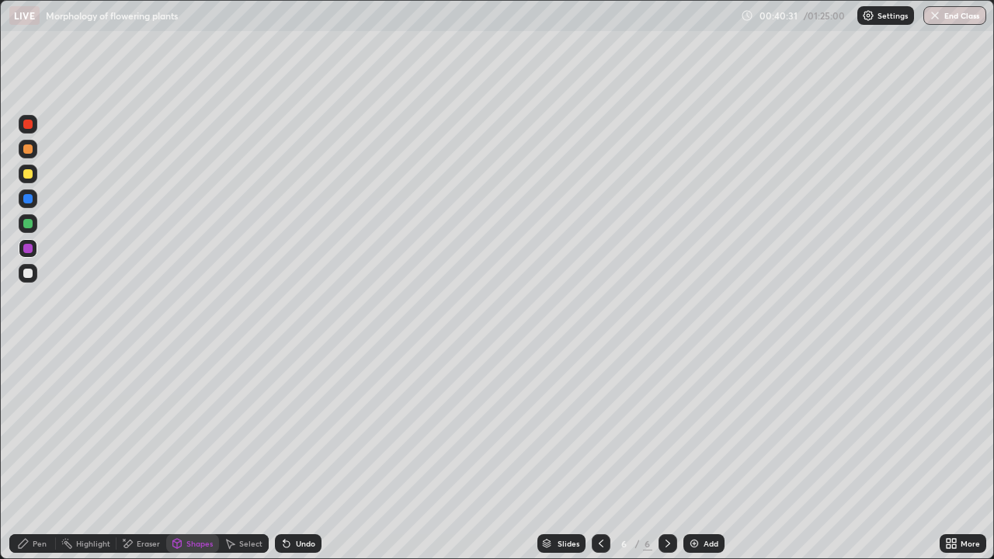
click at [36, 453] on div "Pen" at bounding box center [40, 543] width 14 height 8
click at [32, 173] on div at bounding box center [27, 173] width 9 height 9
click at [32, 271] on div at bounding box center [27, 273] width 9 height 9
click at [29, 176] on div at bounding box center [27, 173] width 9 height 9
click at [29, 380] on div at bounding box center [28, 379] width 6 height 6
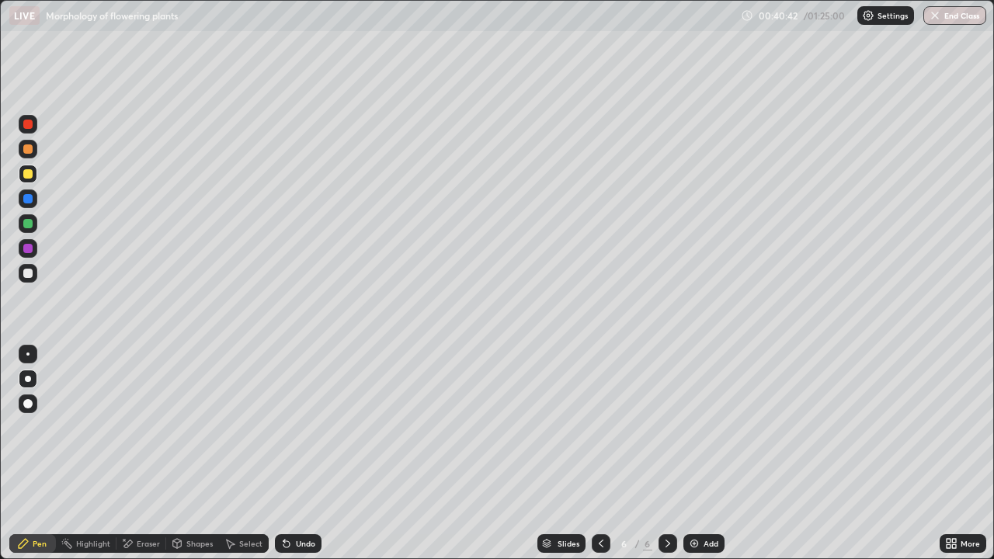
click at [36, 453] on div "Pen" at bounding box center [40, 543] width 14 height 8
click at [296, 453] on div "Undo" at bounding box center [298, 543] width 47 height 19
click at [297, 453] on div "Undo" at bounding box center [298, 543] width 47 height 19
click at [291, 453] on div "Undo" at bounding box center [298, 543] width 47 height 19
click at [292, 453] on div "Undo" at bounding box center [298, 543] width 47 height 19
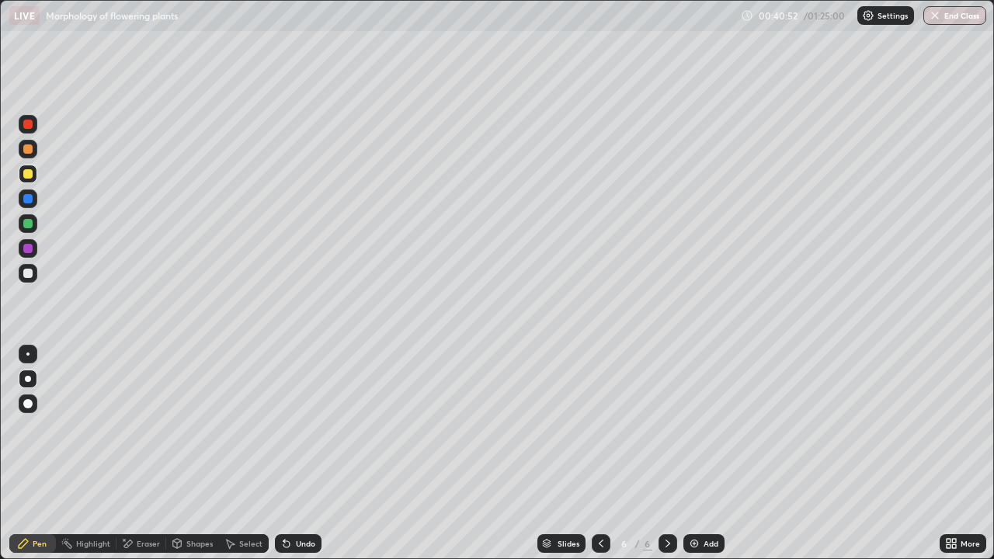
click at [300, 453] on div "Undo" at bounding box center [298, 543] width 47 height 19
click at [29, 149] on div at bounding box center [27, 148] width 9 height 9
click at [29, 199] on div at bounding box center [27, 198] width 9 height 9
click at [28, 354] on div at bounding box center [27, 353] width 3 height 3
click at [27, 273] on div at bounding box center [27, 273] width 9 height 9
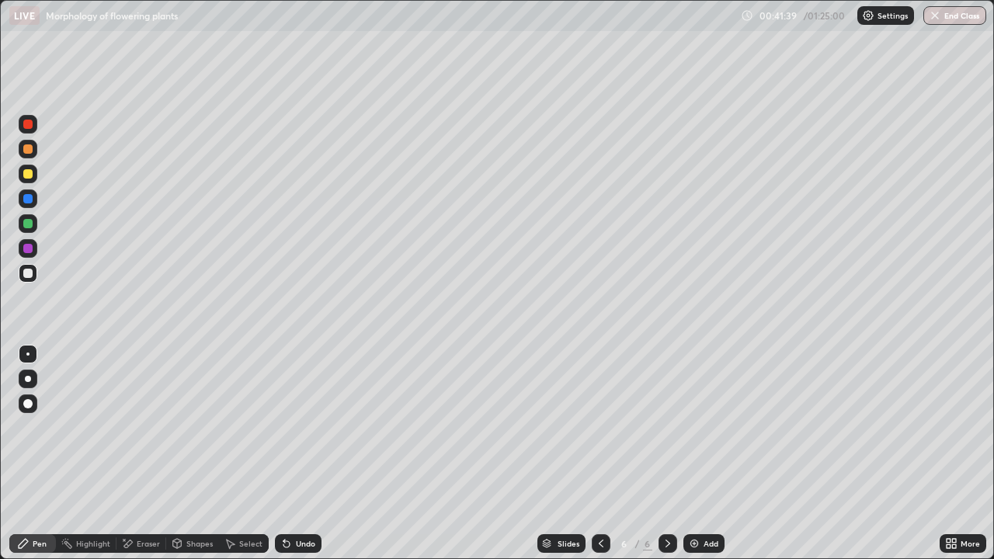
click at [28, 380] on div at bounding box center [28, 379] width 6 height 6
click at [26, 179] on div at bounding box center [28, 174] width 19 height 19
click at [695, 453] on img at bounding box center [694, 543] width 12 height 12
click at [31, 270] on div at bounding box center [27, 273] width 9 height 9
click at [32, 401] on div at bounding box center [27, 403] width 9 height 9
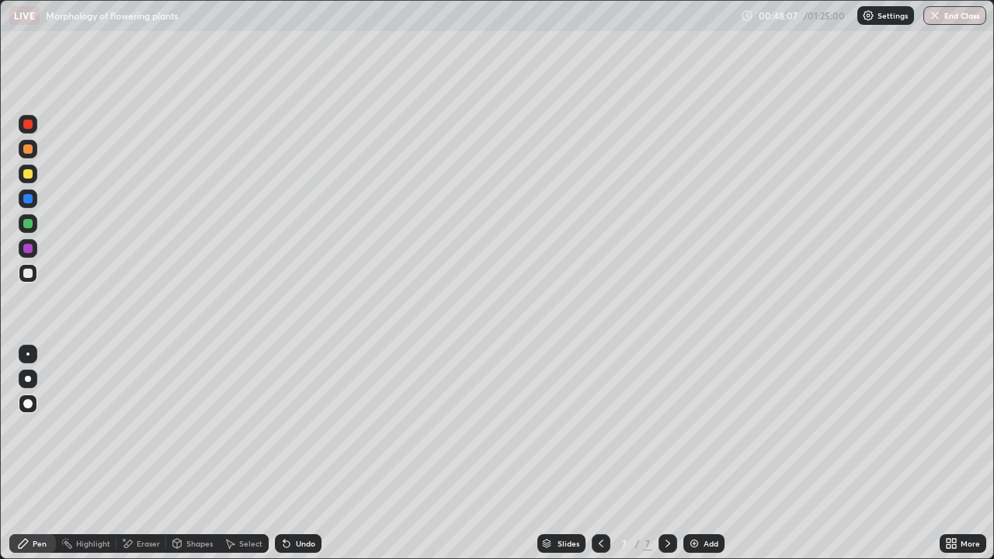
click at [30, 227] on div at bounding box center [27, 223] width 9 height 9
click at [32, 276] on div at bounding box center [27, 273] width 9 height 9
click at [25, 177] on div at bounding box center [27, 173] width 9 height 9
click at [26, 224] on div at bounding box center [27, 223] width 9 height 9
click at [27, 224] on div at bounding box center [27, 223] width 9 height 9
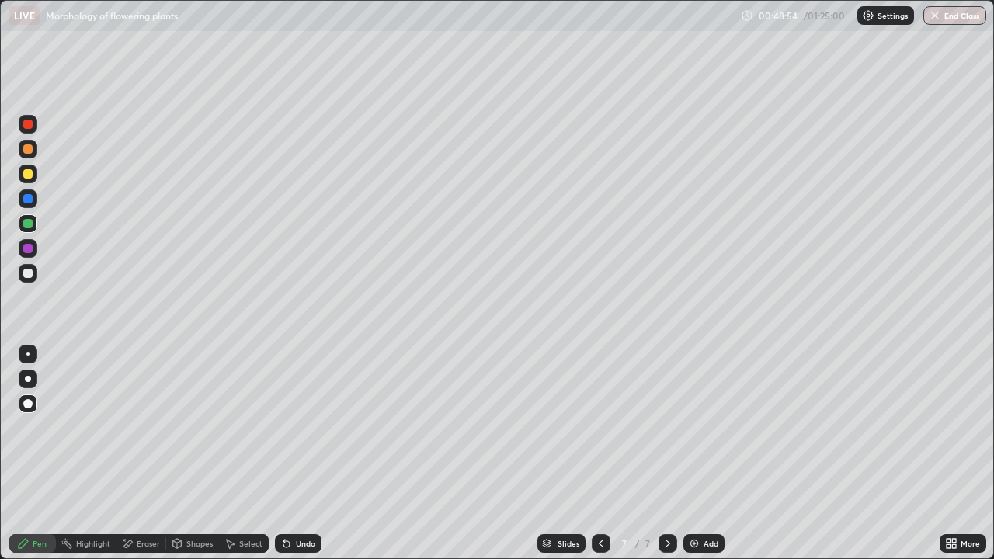
click at [29, 266] on div at bounding box center [28, 273] width 19 height 19
click at [32, 280] on div at bounding box center [28, 273] width 19 height 19
click at [32, 251] on div at bounding box center [27, 248] width 9 height 9
click at [29, 273] on div at bounding box center [27, 273] width 9 height 9
click at [305, 453] on div "Undo" at bounding box center [305, 543] width 19 height 8
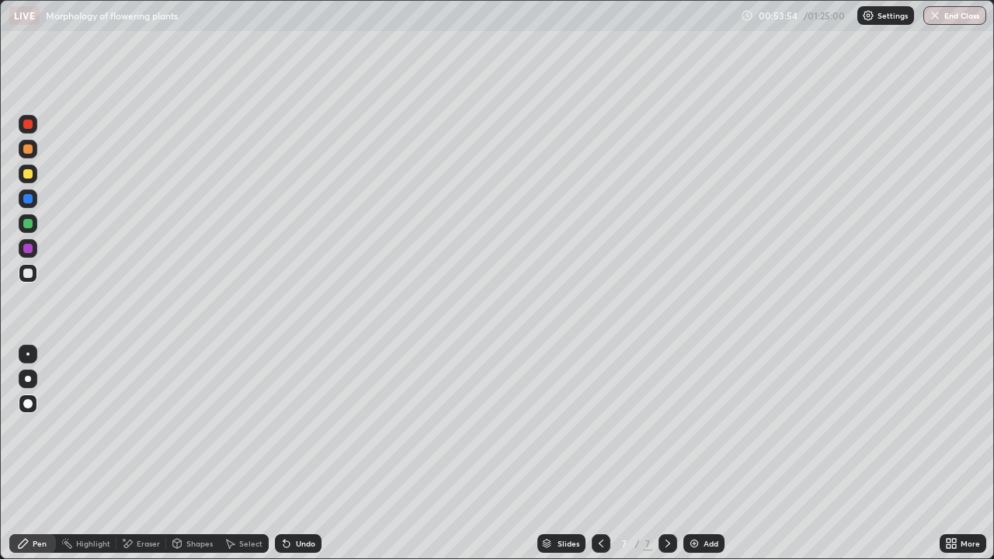
click at [30, 155] on div at bounding box center [28, 149] width 19 height 19
click at [29, 273] on div at bounding box center [27, 273] width 9 height 9
click at [37, 453] on div "Pen" at bounding box center [32, 543] width 47 height 19
click at [30, 173] on div at bounding box center [27, 173] width 9 height 9
click at [299, 453] on div "Undo" at bounding box center [305, 543] width 19 height 8
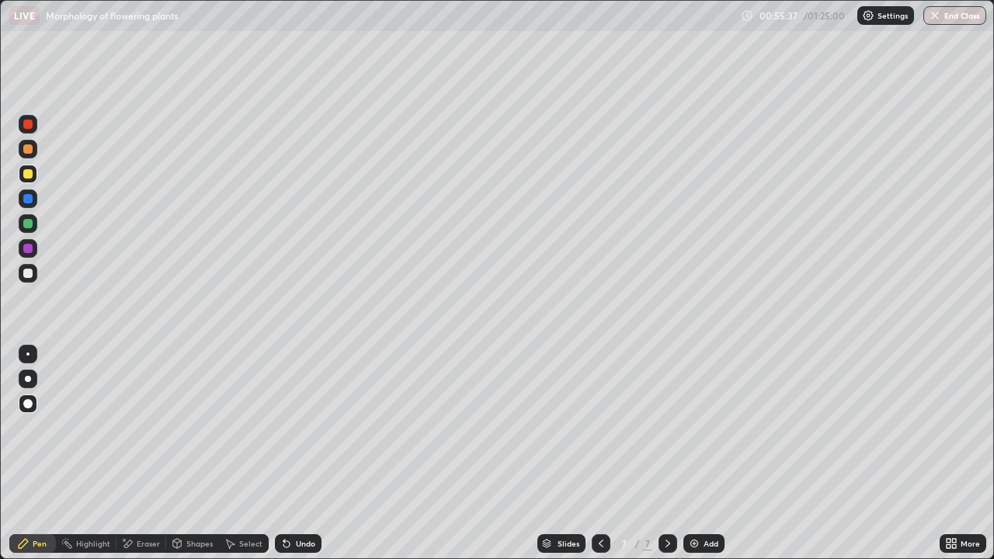
click at [293, 453] on div "Undo" at bounding box center [298, 543] width 47 height 19
click at [27, 226] on div at bounding box center [27, 223] width 9 height 9
click at [28, 199] on div at bounding box center [27, 198] width 9 height 9
click at [28, 244] on div at bounding box center [27, 248] width 9 height 9
click at [182, 453] on div "Shapes" at bounding box center [192, 543] width 53 height 19
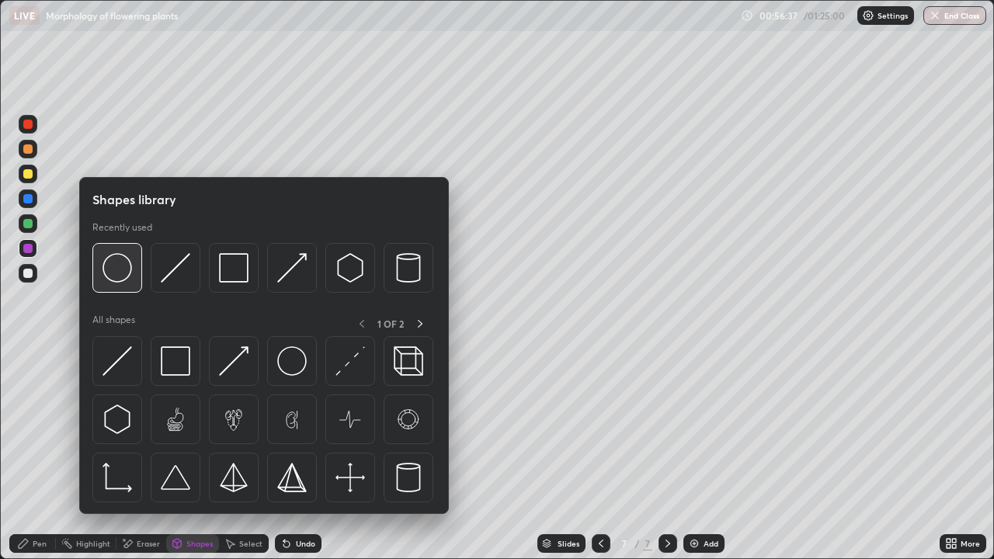
click at [125, 282] on img at bounding box center [116, 267] width 29 height 29
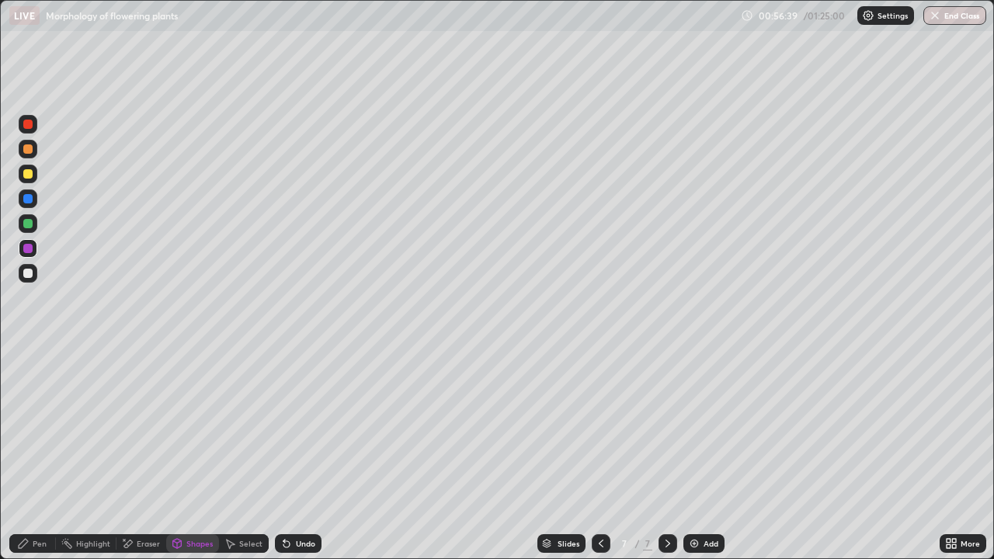
click at [28, 224] on div at bounding box center [27, 223] width 9 height 9
click at [303, 453] on div "Undo" at bounding box center [298, 543] width 47 height 19
click at [29, 453] on div "Pen" at bounding box center [32, 543] width 47 height 19
click at [34, 275] on div at bounding box center [28, 273] width 19 height 19
click at [28, 175] on div at bounding box center [27, 173] width 9 height 9
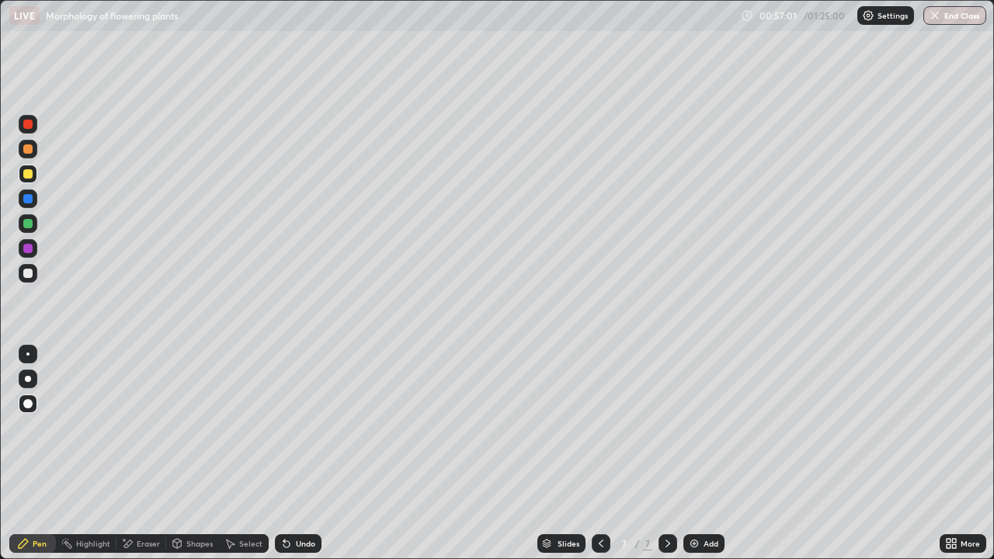
click at [29, 249] on div at bounding box center [27, 248] width 9 height 9
click at [303, 453] on div "Undo" at bounding box center [298, 543] width 47 height 19
click at [28, 274] on div at bounding box center [27, 273] width 9 height 9
click at [29, 453] on icon at bounding box center [23, 543] width 12 height 12
click at [306, 453] on div "Undo" at bounding box center [305, 543] width 19 height 8
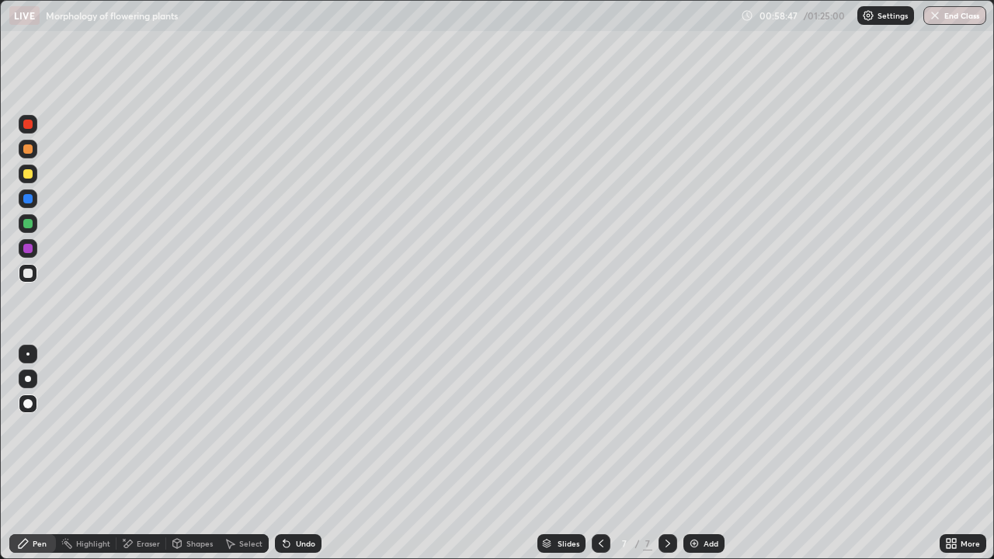
click at [307, 453] on div "Undo" at bounding box center [305, 543] width 19 height 8
click at [29, 199] on div at bounding box center [27, 198] width 9 height 9
click at [33, 179] on div at bounding box center [28, 174] width 19 height 19
click at [28, 274] on div at bounding box center [27, 273] width 9 height 9
click at [37, 453] on div "Pen" at bounding box center [40, 543] width 14 height 8
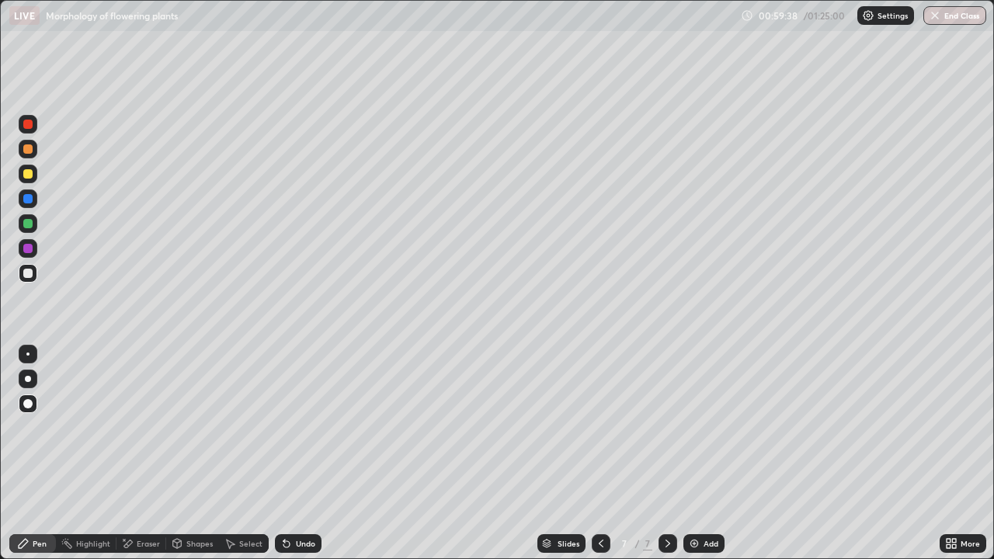
click at [188, 453] on div "Shapes" at bounding box center [199, 543] width 26 height 8
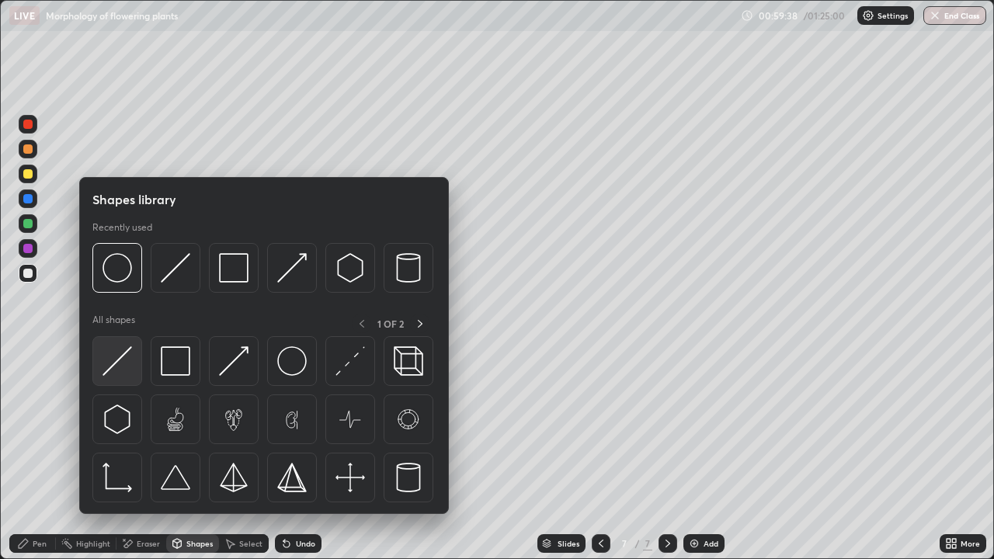
click at [123, 356] on img at bounding box center [116, 360] width 29 height 29
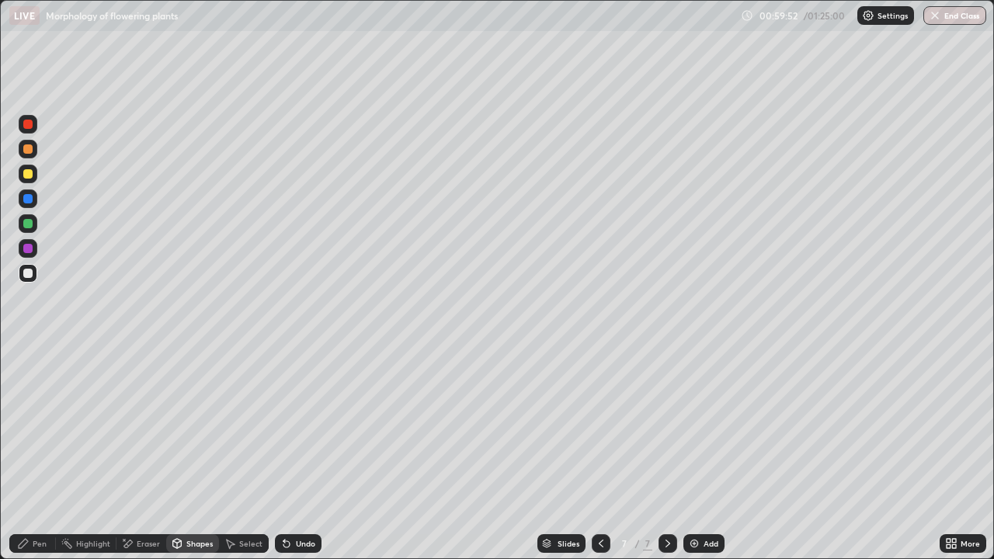
click at [28, 182] on div at bounding box center [28, 174] width 19 height 19
click at [41, 453] on div "Pen" at bounding box center [40, 543] width 14 height 8
click at [192, 453] on div "Shapes" at bounding box center [192, 543] width 53 height 19
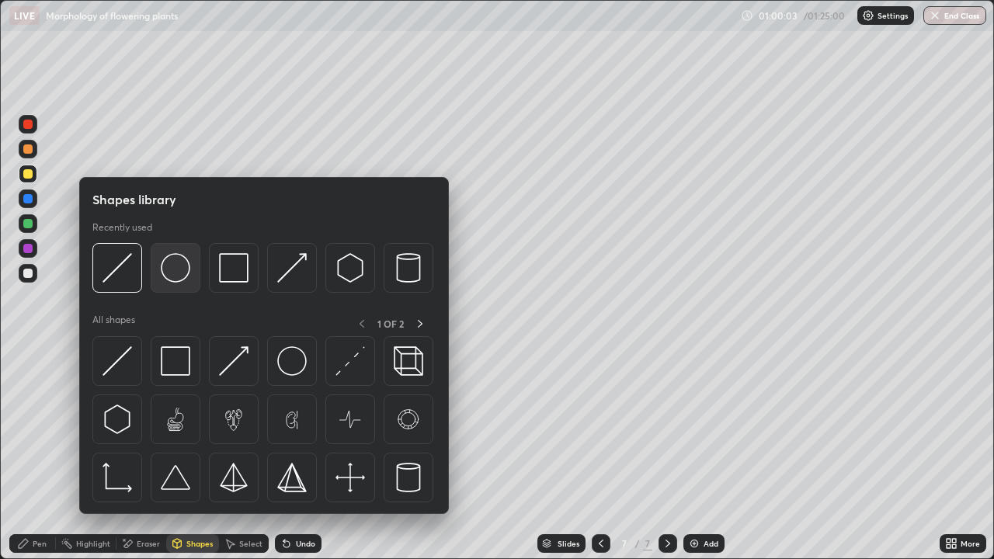
click at [180, 269] on img at bounding box center [175, 267] width 29 height 29
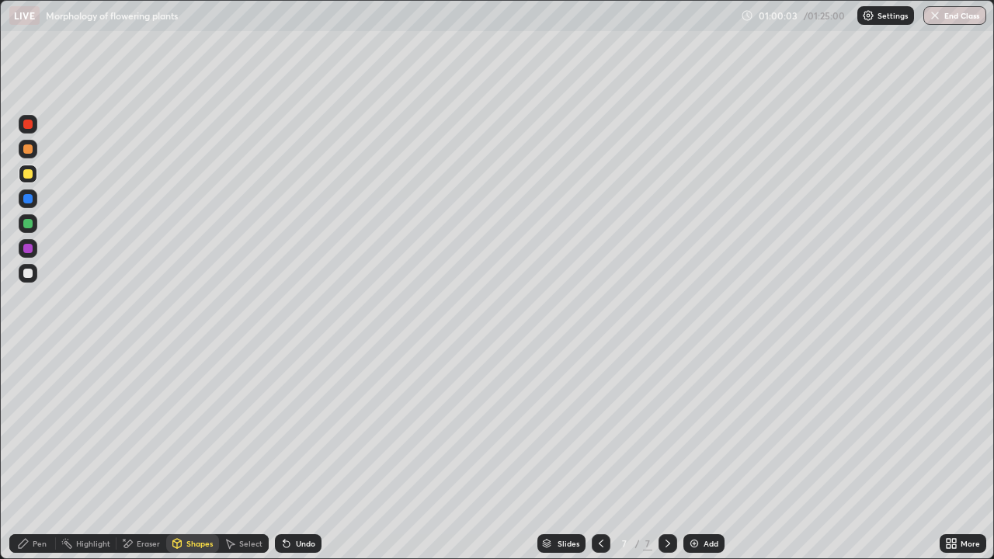
click at [26, 221] on div at bounding box center [27, 223] width 9 height 9
click at [30, 453] on div "Pen" at bounding box center [32, 543] width 47 height 19
click at [32, 202] on div at bounding box center [28, 198] width 19 height 19
click at [309, 453] on div "Undo" at bounding box center [305, 543] width 19 height 8
click at [310, 453] on div "Undo" at bounding box center [298, 543] width 47 height 19
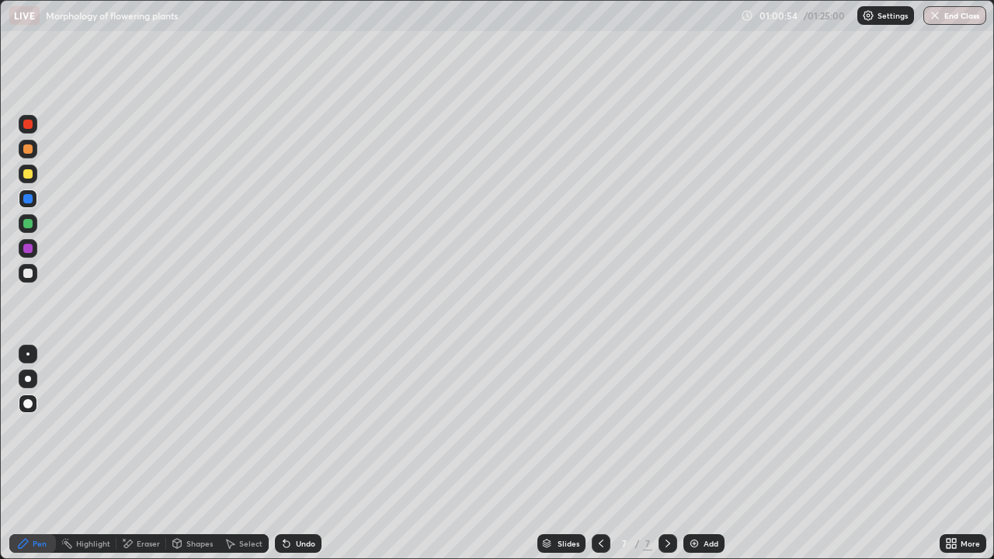
click at [26, 230] on div at bounding box center [28, 223] width 19 height 19
click at [703, 453] on div "Add" at bounding box center [710, 543] width 15 height 8
click at [26, 175] on div at bounding box center [27, 173] width 9 height 9
click at [40, 453] on div "Pen" at bounding box center [40, 543] width 14 height 8
click at [29, 227] on div at bounding box center [27, 223] width 9 height 9
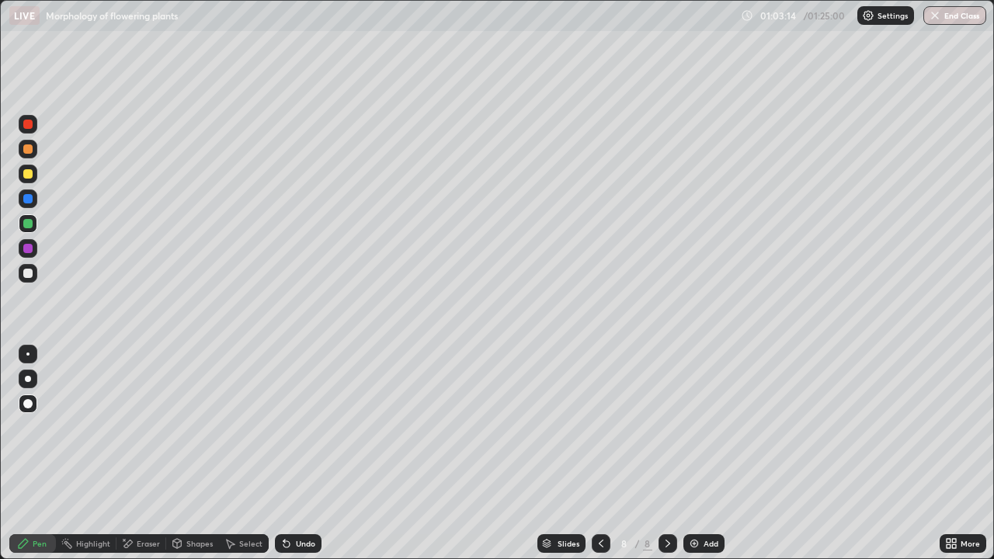
click at [25, 257] on div at bounding box center [28, 248] width 19 height 19
click at [28, 269] on div at bounding box center [27, 273] width 9 height 9
click at [185, 453] on div "Shapes" at bounding box center [192, 543] width 53 height 19
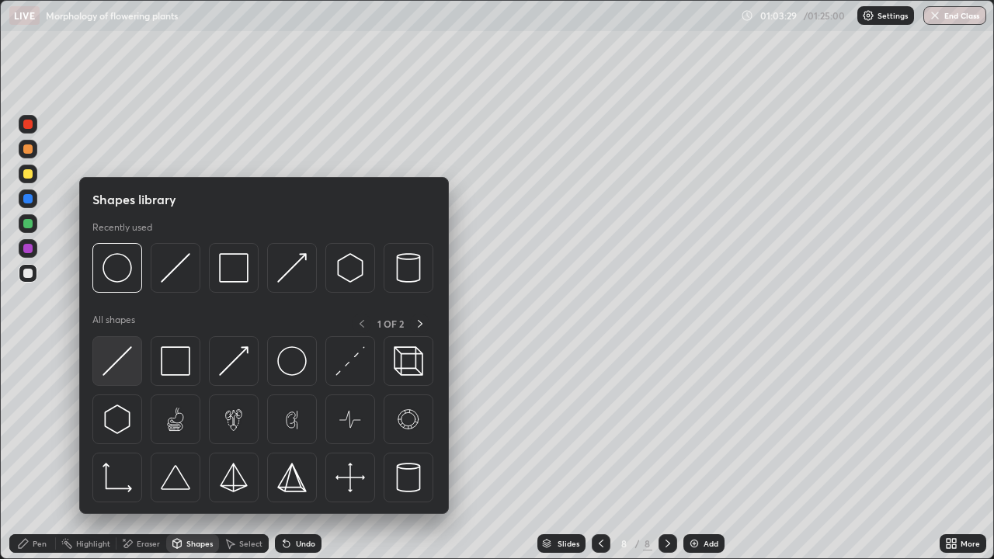
click at [124, 369] on img at bounding box center [116, 360] width 29 height 29
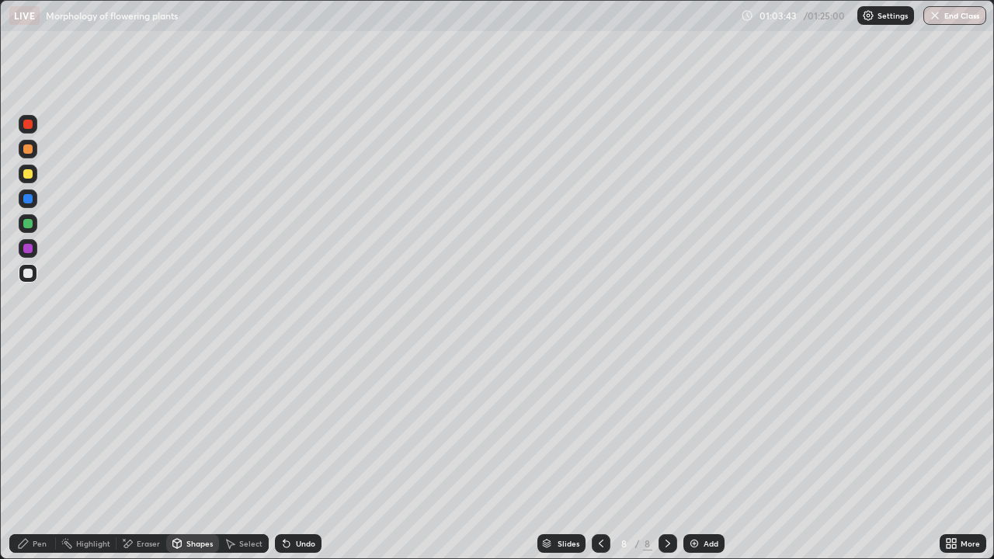
click at [39, 453] on div "Pen" at bounding box center [32, 543] width 47 height 19
click at [34, 227] on div at bounding box center [28, 223] width 19 height 19
click at [31, 248] on div at bounding box center [27, 248] width 9 height 9
click at [28, 199] on div at bounding box center [27, 198] width 9 height 9
click at [29, 227] on div at bounding box center [27, 223] width 9 height 9
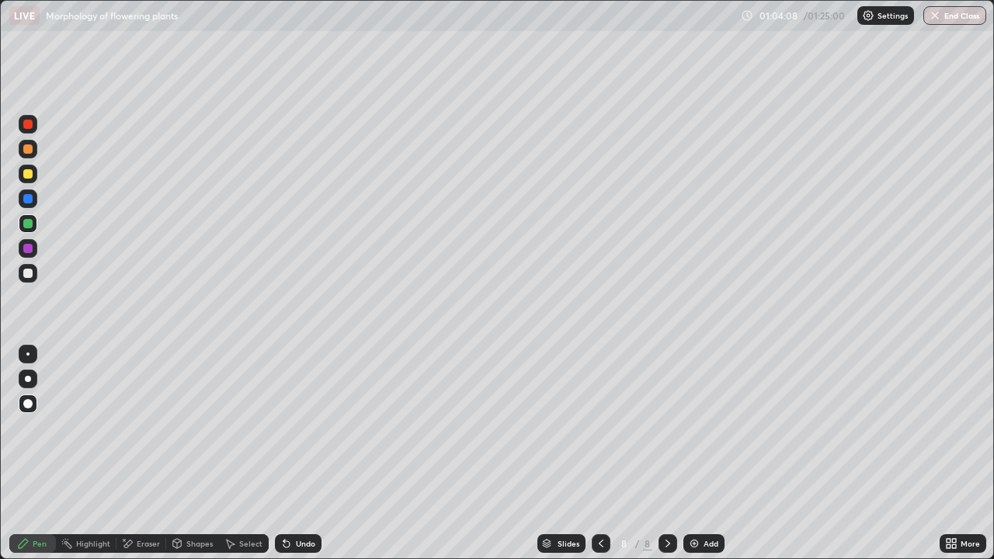
click at [35, 255] on div at bounding box center [28, 248] width 19 height 19
click at [30, 224] on div at bounding box center [27, 223] width 9 height 9
click at [29, 199] on div at bounding box center [27, 198] width 9 height 9
click at [30, 251] on div at bounding box center [27, 248] width 9 height 9
click at [29, 177] on div at bounding box center [27, 173] width 9 height 9
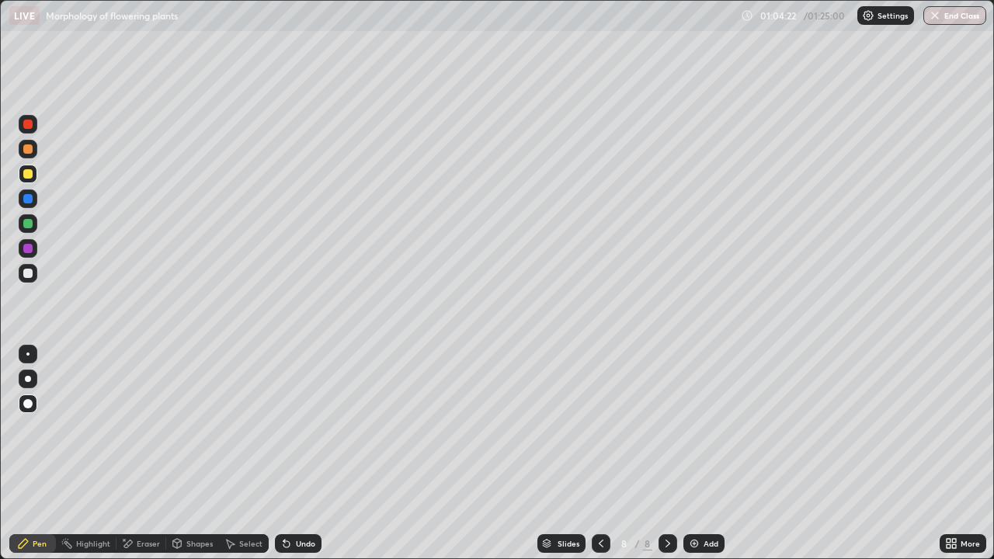
click at [29, 272] on div at bounding box center [27, 273] width 9 height 9
click at [28, 379] on div at bounding box center [28, 379] width 6 height 6
click at [28, 175] on div at bounding box center [27, 173] width 9 height 9
click at [26, 275] on div at bounding box center [27, 273] width 9 height 9
click at [28, 173] on div at bounding box center [27, 173] width 9 height 9
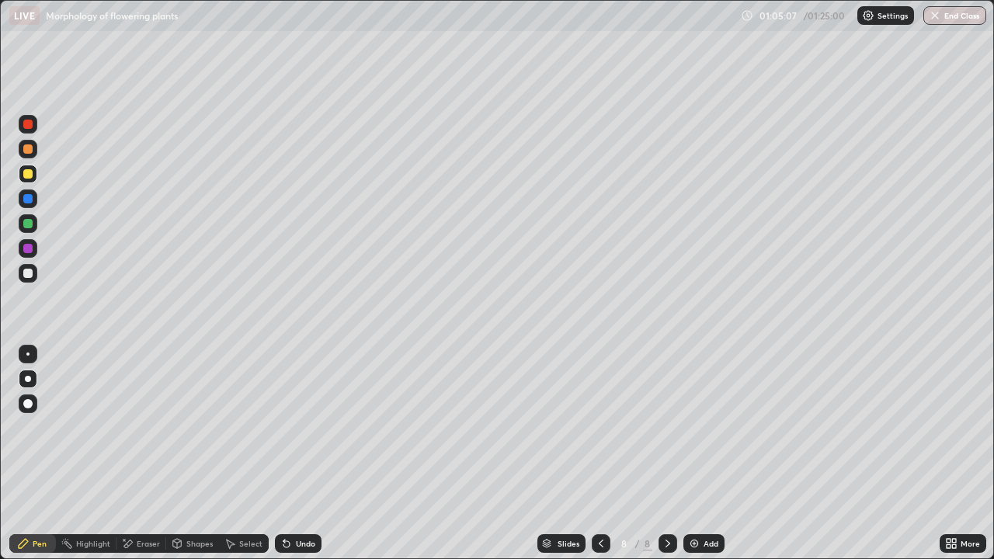
click at [27, 276] on div at bounding box center [27, 273] width 9 height 9
click at [33, 249] on div at bounding box center [28, 248] width 19 height 19
click at [31, 152] on div at bounding box center [27, 148] width 9 height 9
click at [29, 254] on div at bounding box center [28, 248] width 19 height 19
click at [28, 354] on div at bounding box center [27, 353] width 3 height 3
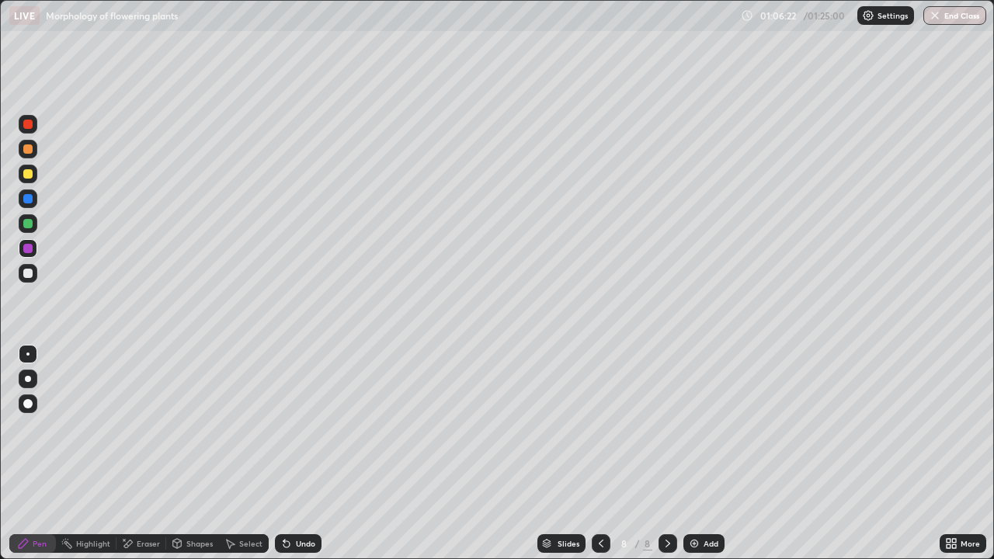
click at [30, 149] on div at bounding box center [27, 148] width 9 height 9
click at [26, 376] on div at bounding box center [28, 379] width 6 height 6
click at [29, 453] on icon at bounding box center [23, 543] width 12 height 12
click at [31, 273] on div at bounding box center [27, 273] width 9 height 9
click at [28, 402] on div at bounding box center [27, 403] width 9 height 9
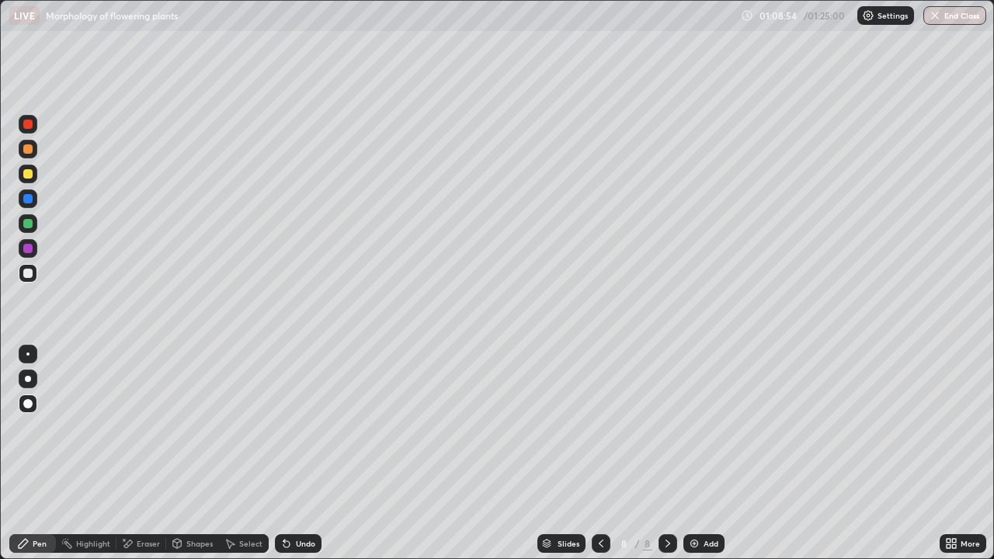
click at [306, 453] on div "Undo" at bounding box center [305, 543] width 19 height 8
click at [316, 453] on div "Undo" at bounding box center [298, 543] width 47 height 19
click at [309, 453] on div "Undo" at bounding box center [305, 543] width 19 height 8
click at [307, 453] on div "Undo" at bounding box center [305, 543] width 19 height 8
click at [30, 251] on div at bounding box center [27, 248] width 9 height 9
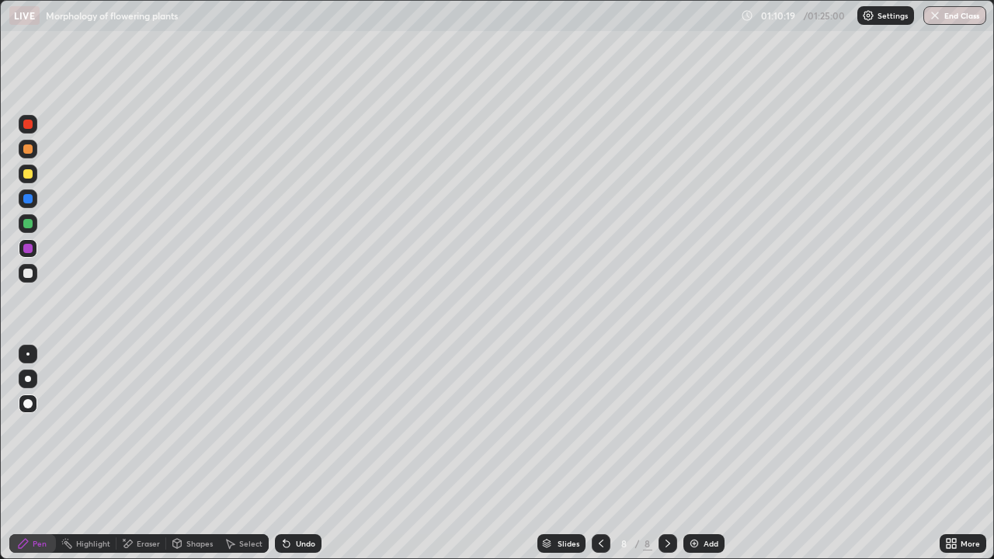
click at [27, 178] on div at bounding box center [27, 173] width 9 height 9
click at [599, 453] on icon at bounding box center [601, 543] width 12 height 12
click at [592, 453] on div at bounding box center [600, 543] width 19 height 19
click at [950, 19] on button "End Class" at bounding box center [954, 15] width 63 height 19
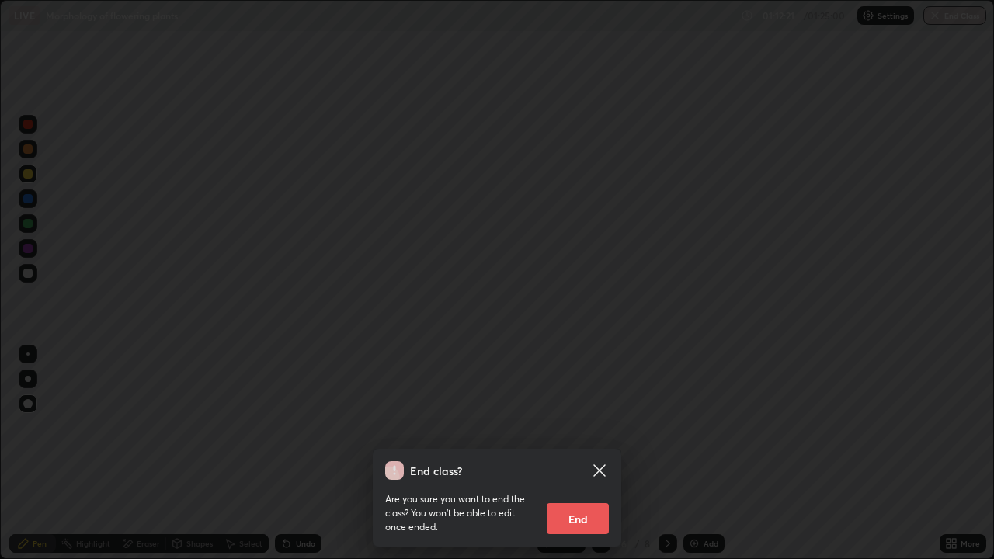
click at [572, 453] on button "End" at bounding box center [577, 518] width 62 height 31
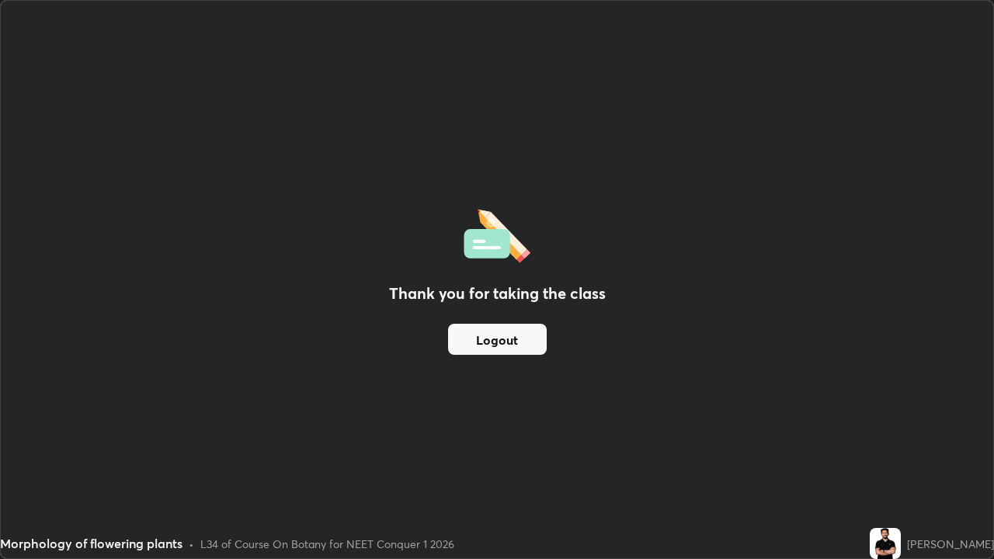
click at [534, 337] on button "Logout" at bounding box center [497, 339] width 99 height 31
